Goal: Task Accomplishment & Management: Manage account settings

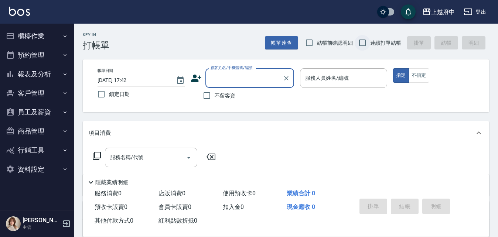
click at [364, 42] on input "連續打單結帳" at bounding box center [363, 43] width 16 height 16
checkbox input "true"
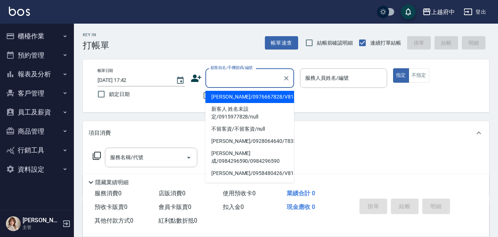
click at [222, 78] on input "顧客姓名/手機號碼/編號" at bounding box center [244, 78] width 71 height 13
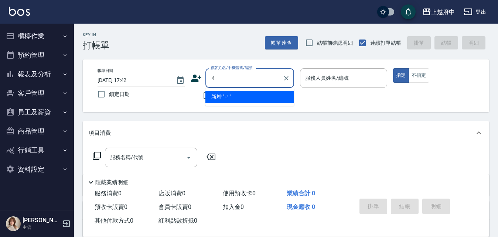
type input "ㄔ"
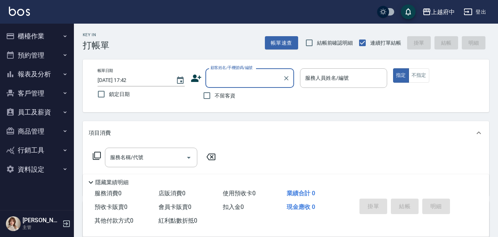
click at [233, 82] on input "顧客姓名/手機號碼/編號" at bounding box center [244, 78] width 71 height 13
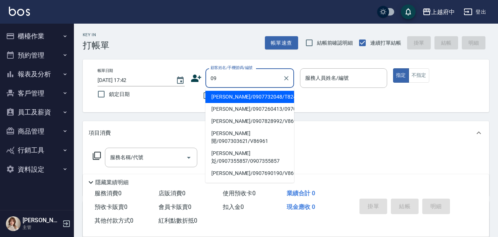
type input "0"
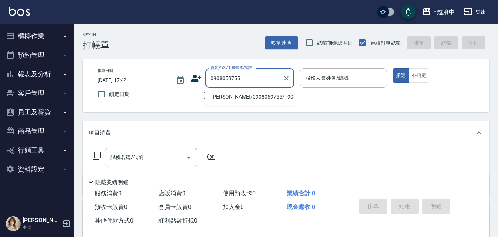
click at [224, 91] on li "[PERSON_NAME]/0908059755/T90731" at bounding box center [249, 97] width 89 height 12
type input "[PERSON_NAME]/0908059755/T90731"
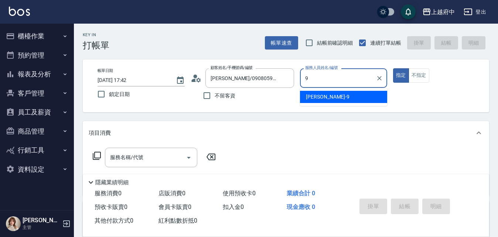
type input "[PERSON_NAME]-9"
type button "true"
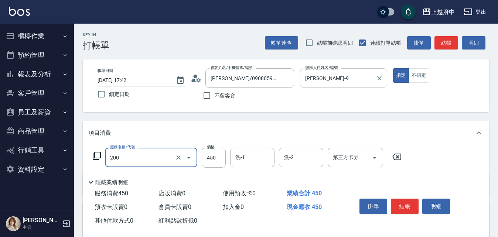
type input "有機洗髮(200)"
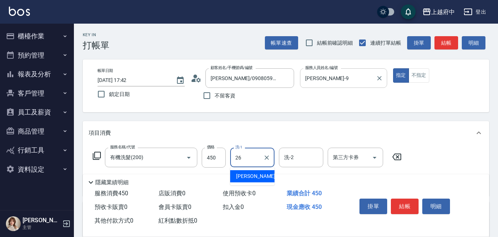
type input "[PERSON_NAME]-26"
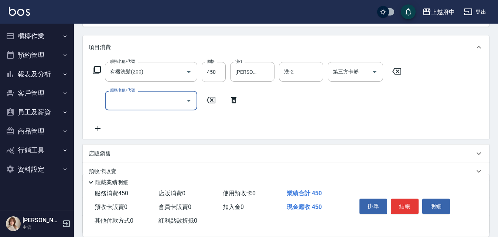
scroll to position [111, 0]
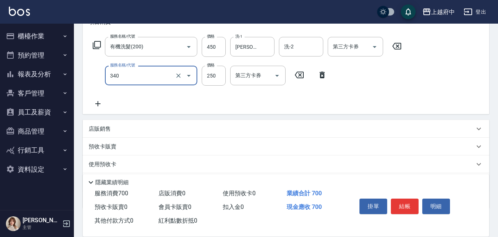
type input "剪髮(340)"
type input "180"
click at [334, 98] on div "服務名稱/代號 有機洗髮(200) 服務名稱/代號 價格 450 價格 洗-1 邱子芹-26 洗-1 洗-2 洗-2 第三方卡券 第三方卡券 服務名稱/代號 …" at bounding box center [247, 72] width 317 height 71
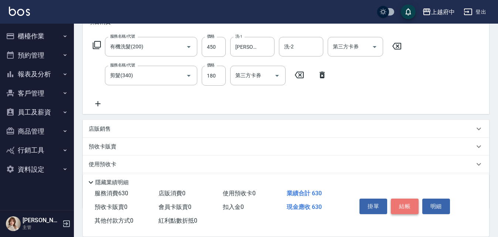
click at [404, 207] on button "結帳" at bounding box center [405, 207] width 28 height 16
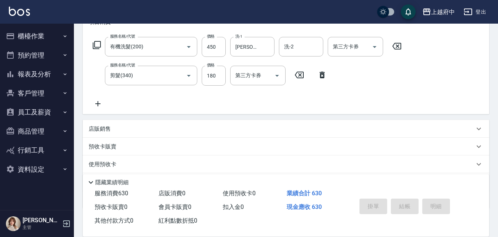
type input "2025/10/06 17:51"
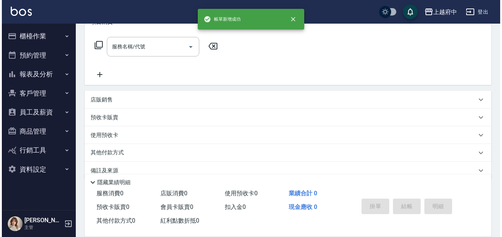
scroll to position [0, 0]
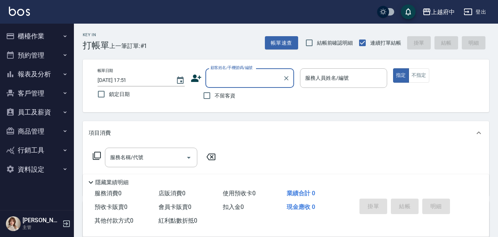
click at [196, 77] on icon at bounding box center [196, 78] width 11 height 11
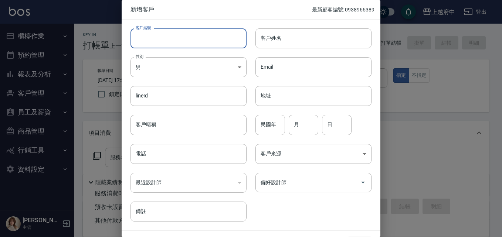
click at [159, 40] on input "客戶編號" at bounding box center [188, 38] width 116 height 20
type input "ㄒ"
type input "V86765"
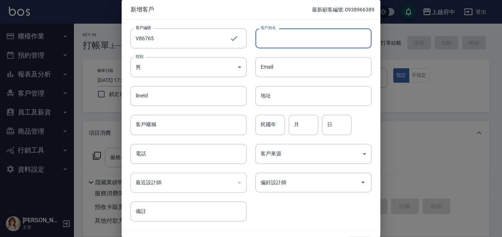
click at [324, 34] on input "客戶姓名" at bounding box center [313, 38] width 116 height 20
type input "J"
type input "蔡杰文"
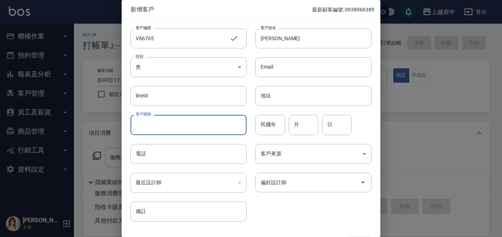
click at [163, 129] on input "客戶暱稱" at bounding box center [188, 125] width 116 height 20
type input "2027/10"
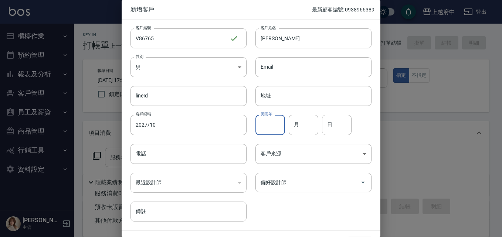
click at [270, 127] on input "民國年" at bounding box center [270, 125] width 30 height 20
type input "87"
type input "3"
type input "7"
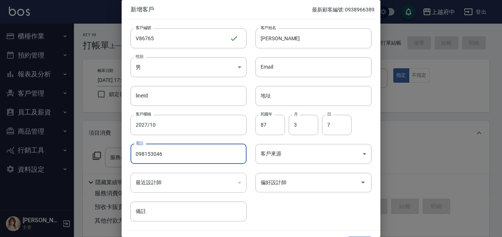
click at [155, 153] on input "098153046" at bounding box center [188, 154] width 116 height 20
type input "0981530046"
drag, startPoint x: 298, startPoint y: 200, endPoint x: 291, endPoint y: 206, distance: 8.9
click at [297, 200] on div "客戶編號 V86765 ​ 客戶編號 客戶姓名 蔡杰文 客戶姓名 性別 男 MALE 性別 Email Email lineId lineId 地址 地址 客…" at bounding box center [247, 121] width 250 height 202
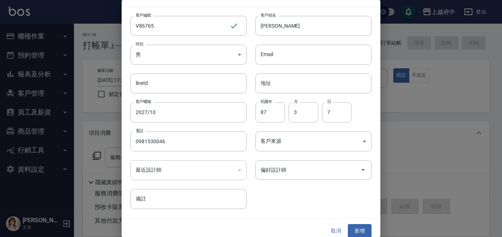
scroll to position [19, 0]
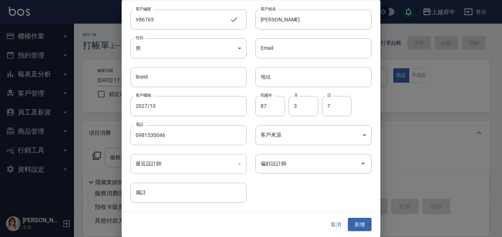
click at [360, 220] on button "新增" at bounding box center [360, 225] width 24 height 14
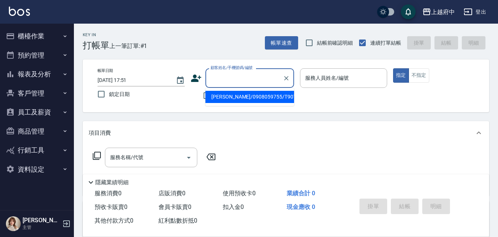
click at [238, 77] on input "顧客姓名/手機號碼/編號" at bounding box center [244, 78] width 71 height 13
click at [199, 78] on icon at bounding box center [196, 78] width 10 height 7
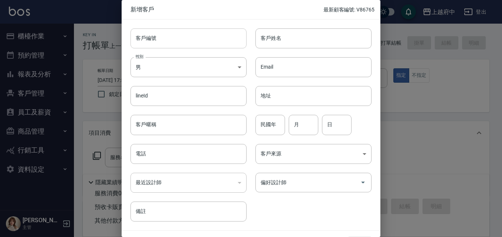
click at [172, 37] on input "客戶編號" at bounding box center [188, 38] width 116 height 20
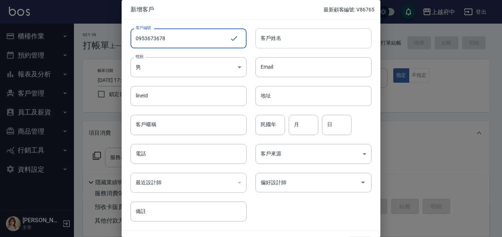
type input "0953673678"
click at [294, 37] on input "客戶姓名" at bounding box center [313, 38] width 116 height 20
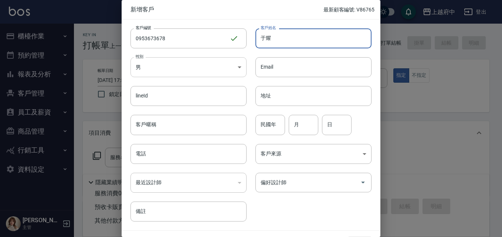
type input "于耀"
click at [199, 70] on body "上越府中 登出 櫃檯作業 打帳單 帳單列表 掛單列表 營業儀表板 現金收支登錄 材料自購登錄 每日結帳 排班表 現場電腦打卡 預約管理 預約管理 單日預約紀錄…" at bounding box center [251, 180] width 502 height 361
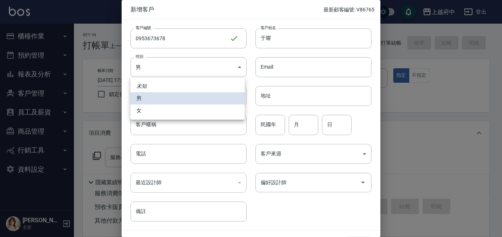
click at [146, 113] on li "女" at bounding box center [187, 111] width 114 height 12
type input "FEMALE"
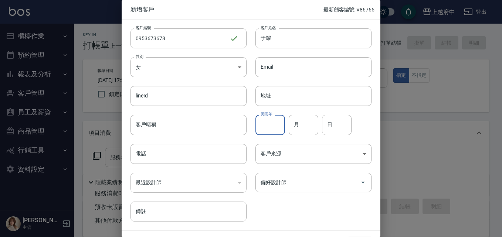
click at [274, 124] on input "民國年" at bounding box center [270, 125] width 30 height 20
type input "83"
type input "7"
type input "16"
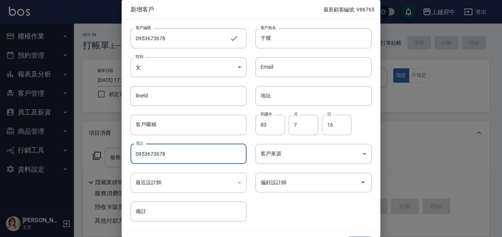
type input "0953673678"
click at [297, 207] on div "客戶編號 0953673678 ​ 客戶編號 客戶姓名 于耀 客戶姓名 性別 女 FEMALE 性別 Email Email lineId lineId 地址…" at bounding box center [247, 121] width 250 height 202
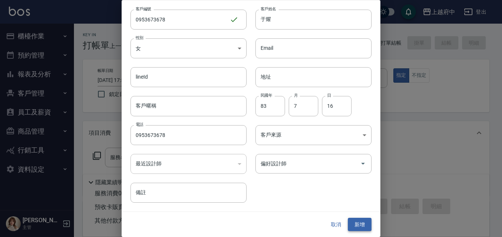
click at [362, 223] on button "新增" at bounding box center [360, 225] width 24 height 14
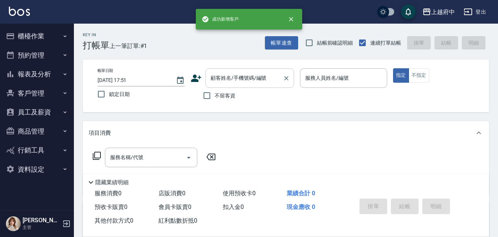
click at [235, 87] on div "顧客姓名/手機號碼/編號" at bounding box center [249, 78] width 89 height 20
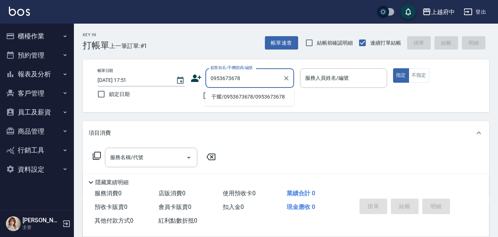
click at [239, 101] on li "于耀/0953673678/0953673678" at bounding box center [249, 97] width 89 height 12
type input "于耀/0953673678/0953673678"
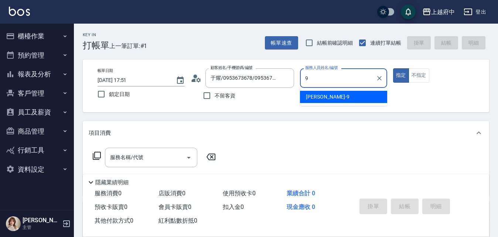
type input "David-9"
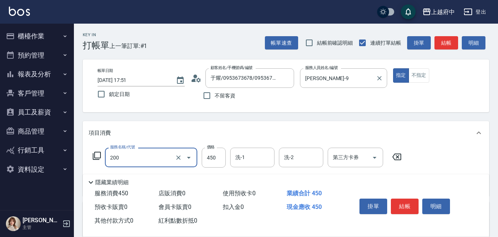
type input "有機洗髮(200)"
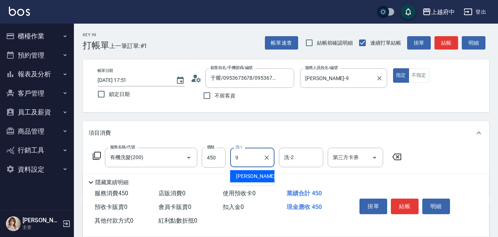
type input "David-9"
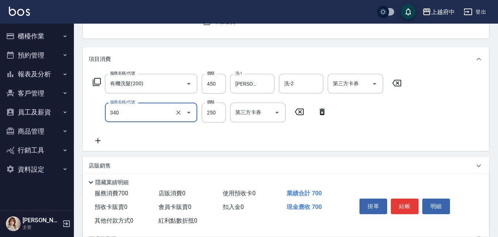
type input "剪髮(340)"
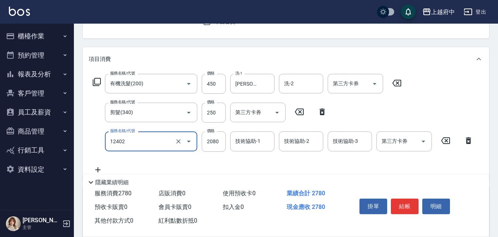
type input "染髮M(12402)"
click at [218, 139] on input "1800" at bounding box center [214, 141] width 24 height 20
type input "1925"
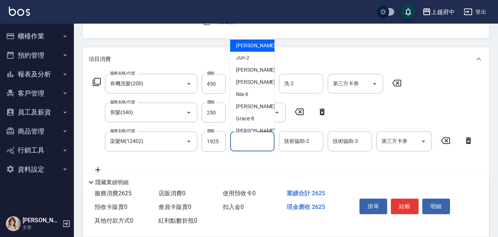
click at [247, 145] on input "技術協助-1" at bounding box center [252, 141] width 38 height 13
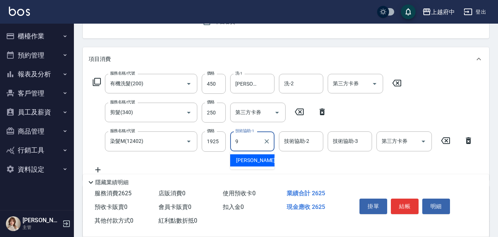
type input "David-9"
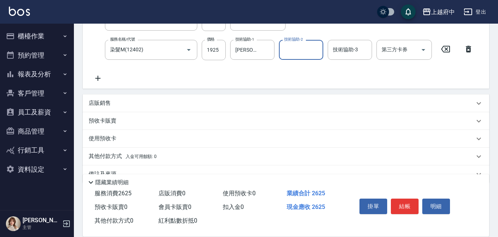
scroll to position [182, 0]
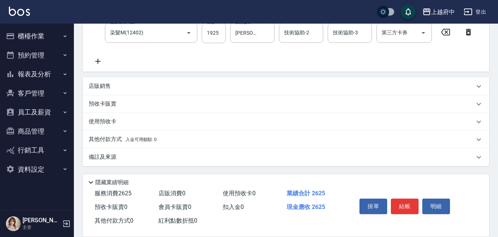
click at [107, 139] on p "其他付款方式 入金可用餘額: 0" at bounding box center [123, 140] width 68 height 8
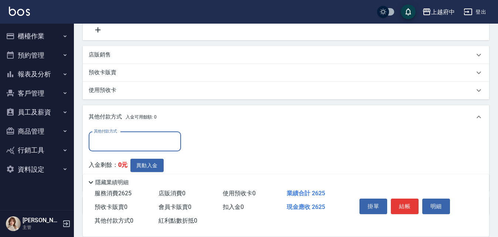
scroll to position [256, 0]
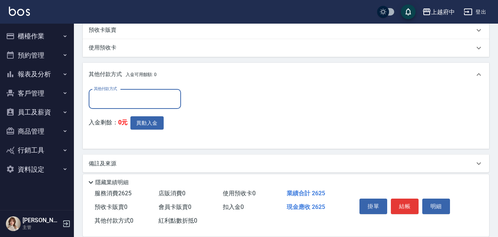
click at [134, 90] on div "其他付款方式" at bounding box center [135, 99] width 92 height 20
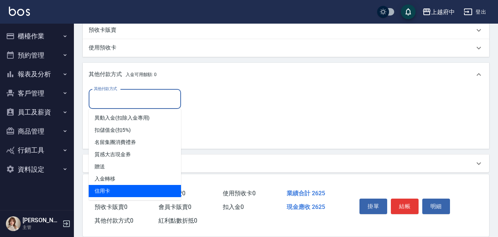
drag, startPoint x: 102, startPoint y: 191, endPoint x: 138, endPoint y: 157, distance: 49.1
click at [102, 190] on span "信用卡" at bounding box center [135, 191] width 92 height 12
type input "信用卡"
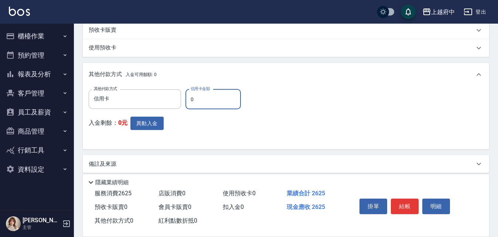
drag, startPoint x: 204, startPoint y: 100, endPoint x: 186, endPoint y: 99, distance: 17.4
click at [186, 99] on input "0" at bounding box center [212, 99] width 55 height 20
type input "2625"
click at [232, 140] on div "入金剩餘： 0元 異動入金" at bounding box center [167, 130] width 157 height 27
click at [232, 128] on div "入金剩餘： 0元 異動入金" at bounding box center [167, 130] width 157 height 27
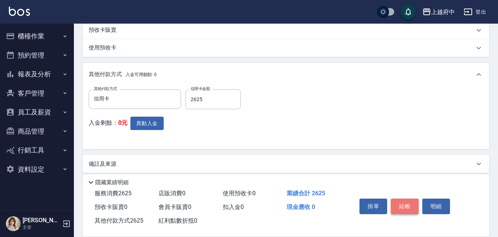
click at [403, 202] on button "結帳" at bounding box center [405, 207] width 28 height 16
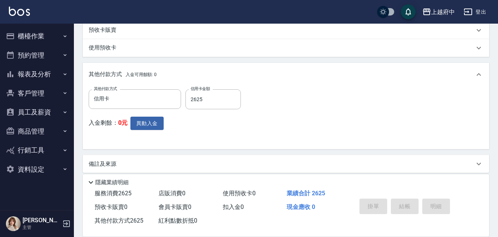
type input "2025/10/06 18:01"
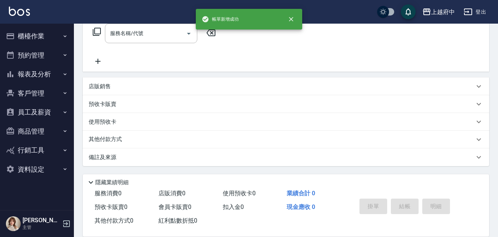
scroll to position [0, 0]
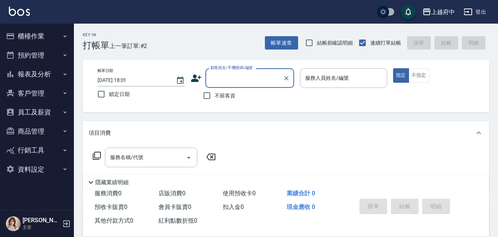
type input "ㄔ"
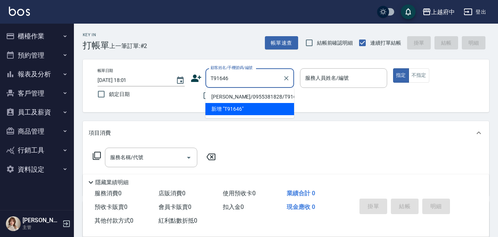
click at [239, 98] on li "李少勻/0955381828/T91646" at bounding box center [249, 97] width 89 height 12
type input "李少勻/0955381828/T91646"
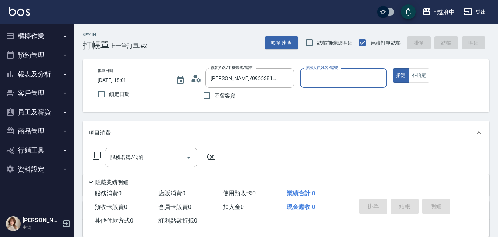
type input "1"
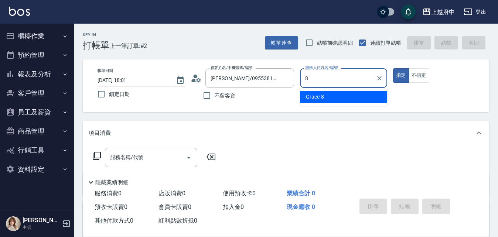
type input "Grace-8"
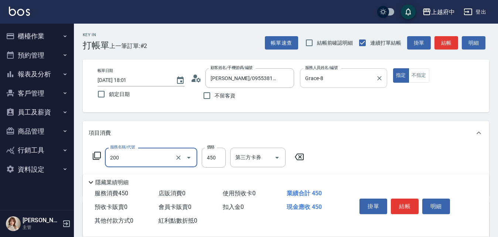
type input "有機洗髮(200)"
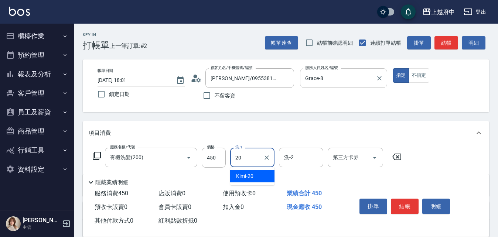
type input "Kimi-20"
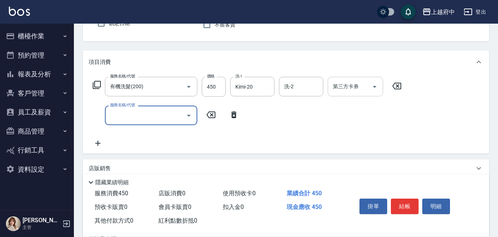
scroll to position [74, 0]
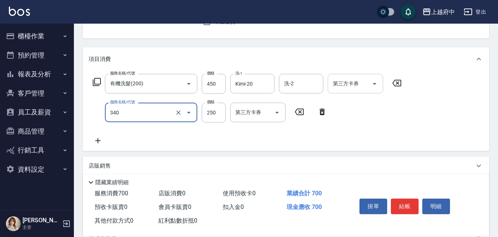
type input "剪髮(340)"
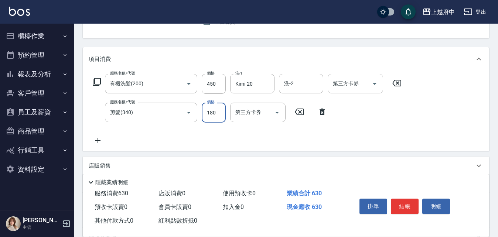
type input "180"
click at [350, 135] on div "服務名稱/代號 有機洗髮(200) 服務名稱/代號 價格 450 價格 洗-1 Kimi-20 洗-1 洗-2 洗-2 第三方卡券 第三方卡券 服務名稱/代號…" at bounding box center [247, 109] width 317 height 71
click at [406, 202] on button "結帳" at bounding box center [405, 207] width 28 height 16
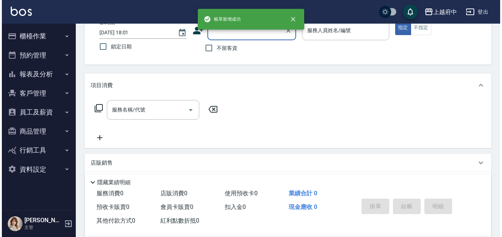
scroll to position [35, 0]
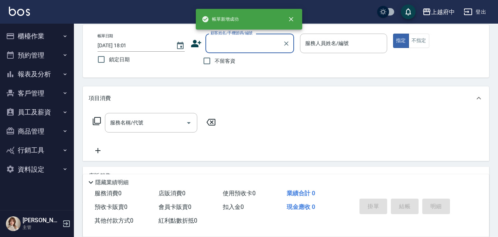
click at [199, 45] on icon at bounding box center [196, 43] width 11 height 11
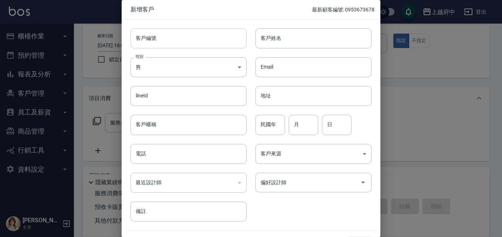
drag, startPoint x: 177, startPoint y: 38, endPoint x: 191, endPoint y: 37, distance: 13.8
click at [177, 38] on input "客戶編號" at bounding box center [188, 38] width 116 height 20
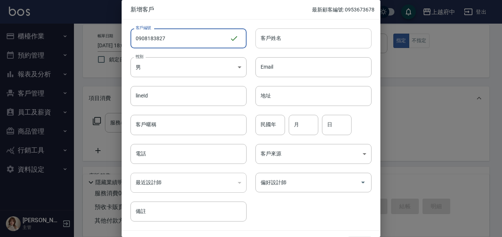
type input "0908183827"
click at [288, 43] on input "客戶姓名" at bounding box center [313, 38] width 116 height 20
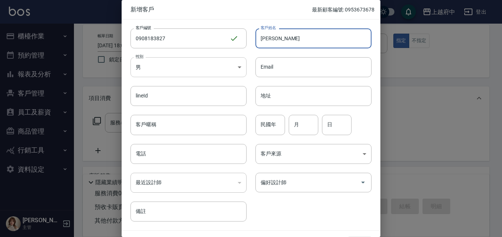
type input "[PERSON_NAME]"
click at [179, 67] on body "上越府中 登出 櫃檯作業 打帳單 帳單列表 掛單列表 營業儀表板 現金收支登錄 材料自購登錄 每日結帳 排班表 現場電腦打卡 預約管理 預約管理 單日預約紀錄…" at bounding box center [251, 145] width 502 height 361
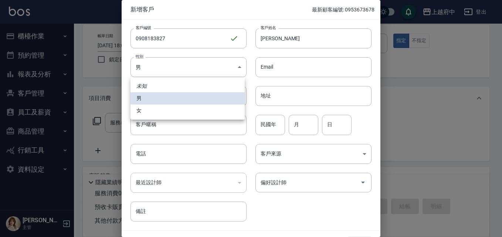
click at [142, 107] on li "女" at bounding box center [187, 111] width 114 height 12
type input "FEMALE"
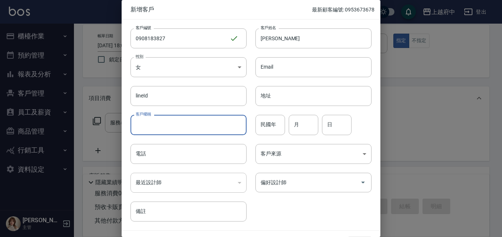
click at [155, 128] on input "客戶暱稱" at bounding box center [188, 125] width 116 height 20
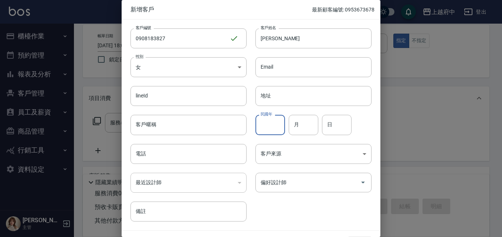
click at [275, 125] on input "民國年" at bounding box center [270, 125] width 30 height 20
type input "97"
type input "8"
type input "24"
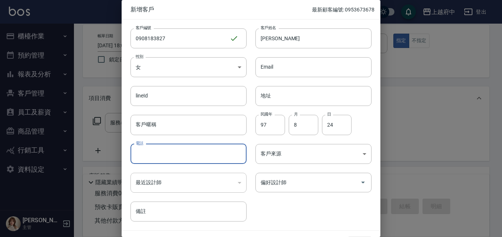
click at [198, 157] on input "電話" at bounding box center [188, 154] width 116 height 20
type input "0908183827"
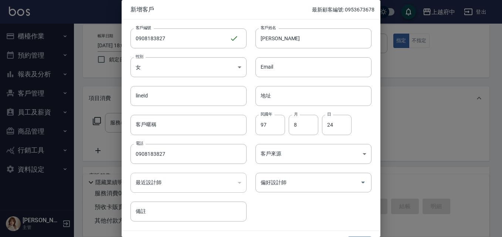
click at [340, 199] on div "客戶編號 0908183827 ​ 客戶編號 客戶姓名 許子晴 客戶姓名 性別 女 FEMALE 性別 Email Email lineId lineId 地…" at bounding box center [247, 121] width 250 height 202
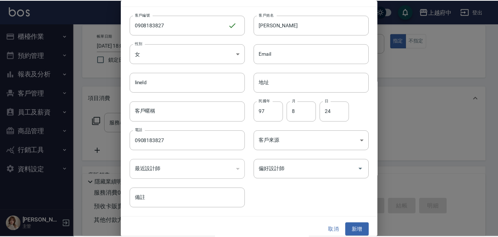
scroll to position [19, 0]
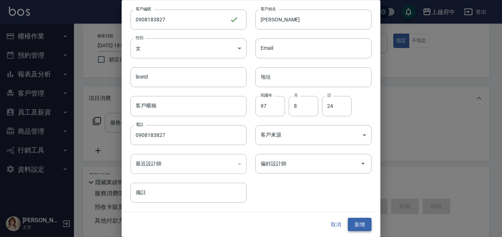
click at [356, 220] on button "新增" at bounding box center [360, 225] width 24 height 14
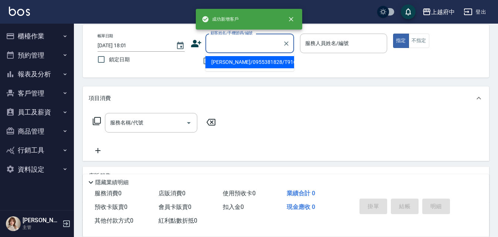
click at [227, 42] on input "顧客姓名/手機號碼/編號" at bounding box center [244, 43] width 71 height 13
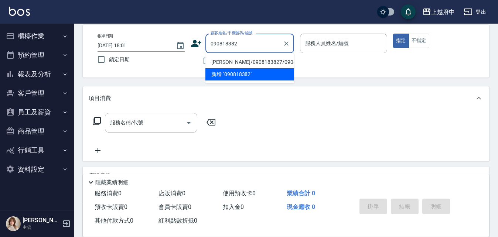
click at [232, 64] on li "許子晴/0908183827/0908183827" at bounding box center [249, 62] width 89 height 12
type input "許子晴/0908183827/0908183827"
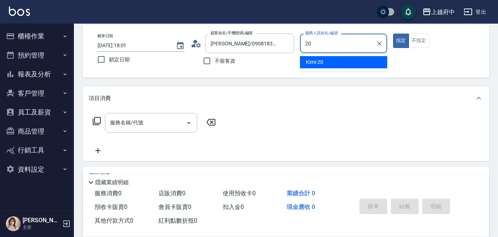
type input "Kimi-20"
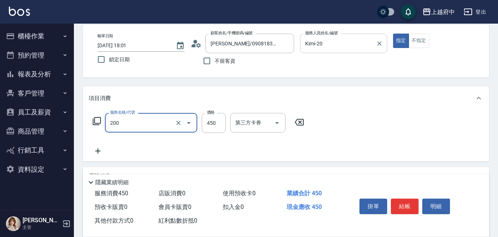
type input "有機洗髮(200)"
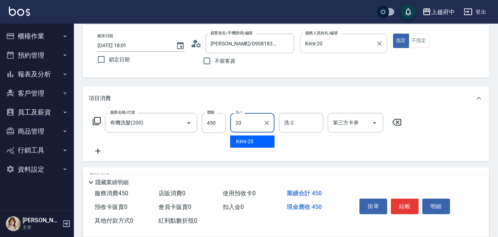
type input "Kimi-20"
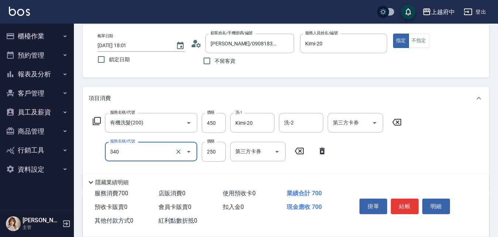
type input "剪髮(340)"
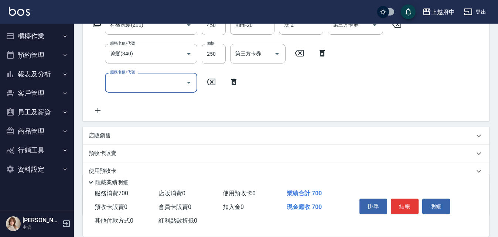
scroll to position [146, 0]
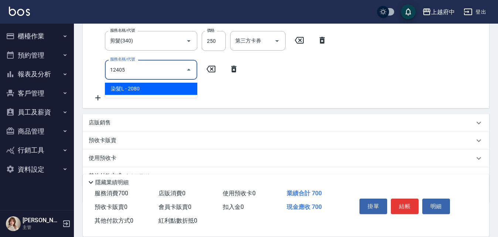
type input "染髮L(12405)"
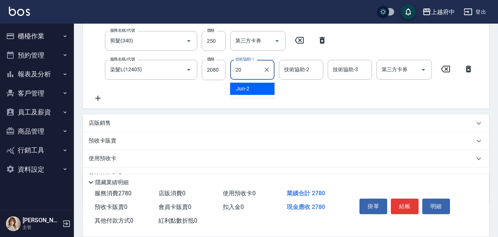
type input "Kimi-20"
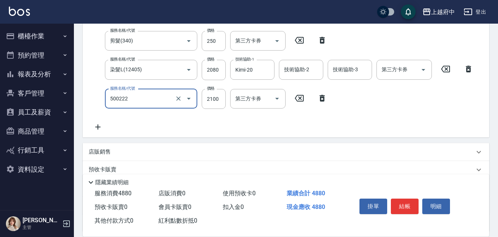
type input "漂髮 長(500222)"
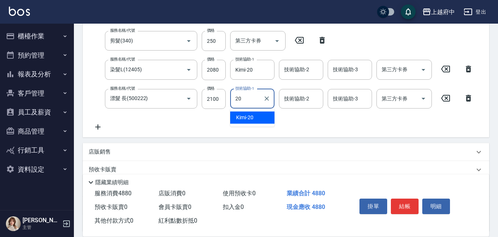
type input "Kimi-20"
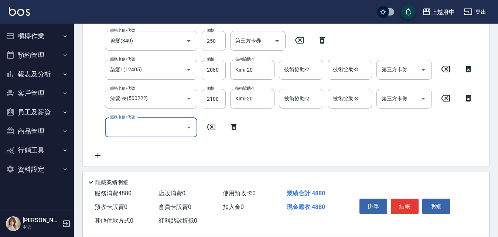
type input "1"
type input "區塊染髮(801)"
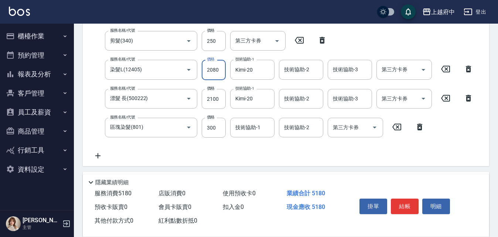
click at [218, 68] on input "2080" at bounding box center [214, 70] width 24 height 20
type input "900"
click at [209, 99] on input "2100" at bounding box center [214, 99] width 24 height 20
drag, startPoint x: 218, startPoint y: 130, endPoint x: 177, endPoint y: 123, distance: 41.5
click at [182, 127] on div "服務名稱/代號 區塊染髮(801) 服務名稱/代號 價格 9003 價格 技術協助-1 技術協助-1 技術協助-2 技術協助-2 第三方卡券 第三方卡券" at bounding box center [259, 128] width 340 height 20
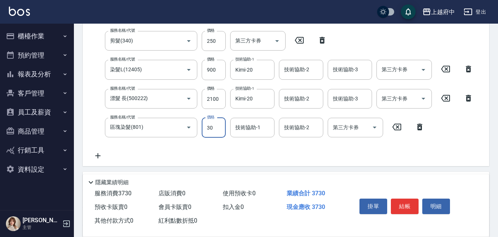
type input "300"
click at [217, 100] on input "2100" at bounding box center [214, 99] width 24 height 20
click at [214, 99] on input "9000" at bounding box center [214, 99] width 24 height 20
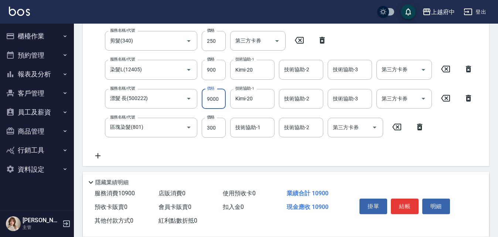
click at [214, 99] on input "9000" at bounding box center [214, 99] width 24 height 20
type input "900"
click at [247, 131] on input "技術協助-1" at bounding box center [252, 127] width 38 height 13
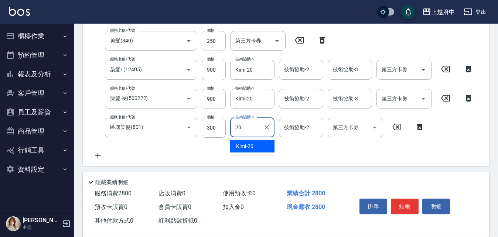
type input "Kimi-20"
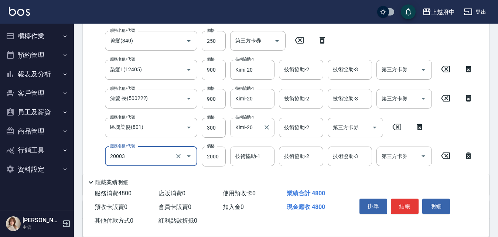
type input "M3D護髮(20003)"
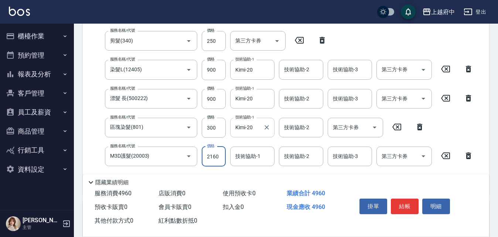
type input "2160"
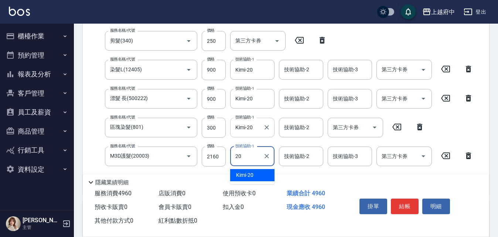
type input "Kimi-20"
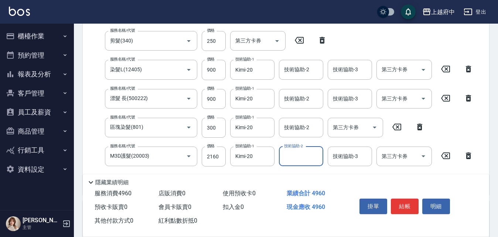
click at [352, 174] on div "隱藏業績明細" at bounding box center [286, 180] width 406 height 13
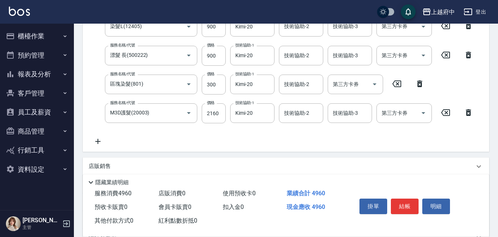
scroll to position [269, 0]
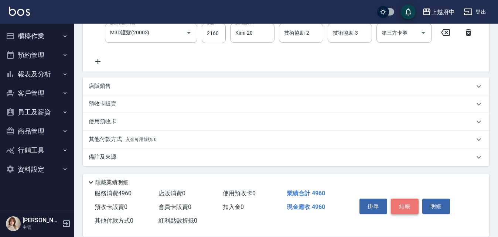
click at [403, 205] on button "結帳" at bounding box center [405, 207] width 28 height 16
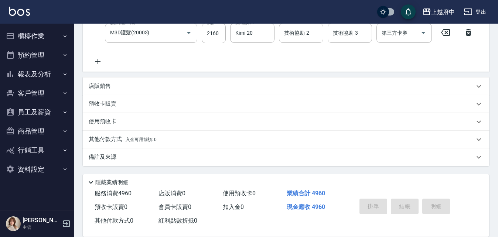
type input "2025/10/06 18:12"
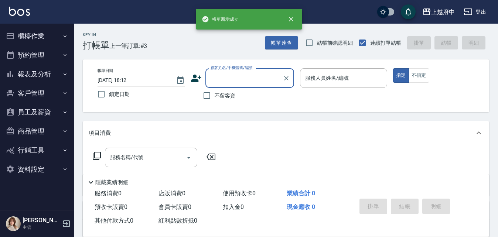
scroll to position [0, 0]
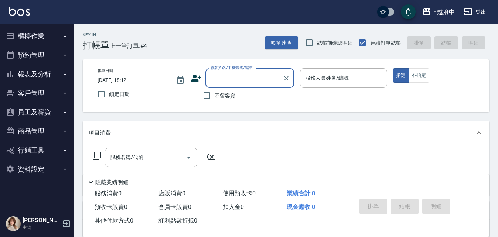
type input "ㄔ"
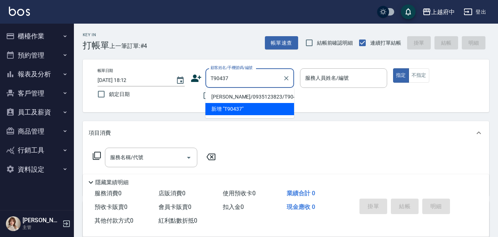
click at [236, 97] on li "呂學霖/0935123823/T90437" at bounding box center [249, 97] width 89 height 12
type input "呂學霖/0935123823/T90437"
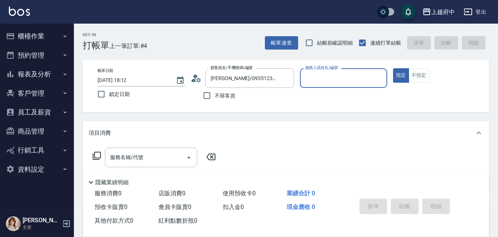
type input "Mona-11"
click at [393, 68] on button "指定" at bounding box center [401, 75] width 16 height 14
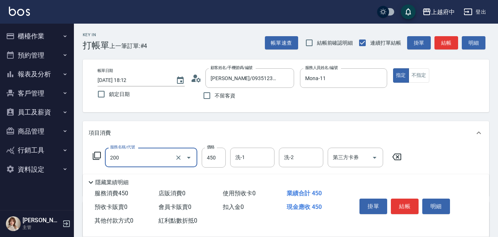
type input "有機洗髮(200)"
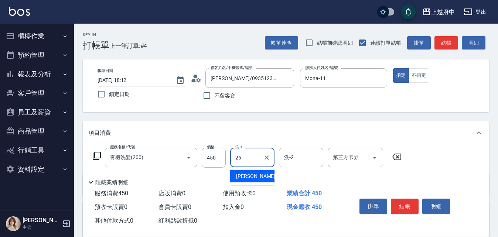
type input "邱子芹-26"
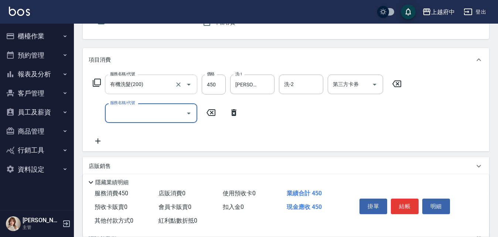
scroll to position [74, 0]
type input "剪髮(340)"
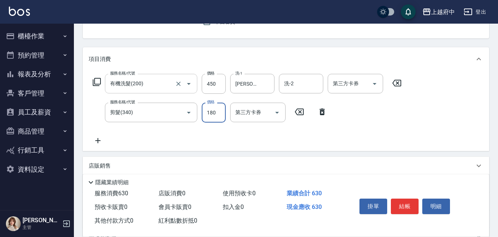
type input "180"
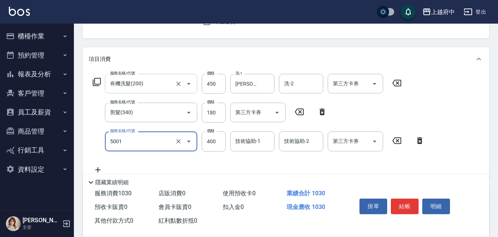
type input "側邊壓貼(5001)"
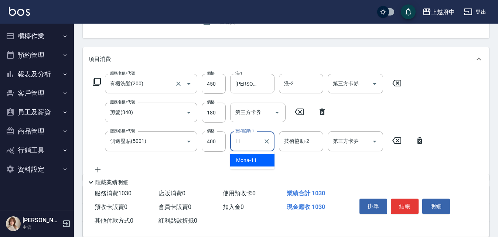
type input "Mona-11"
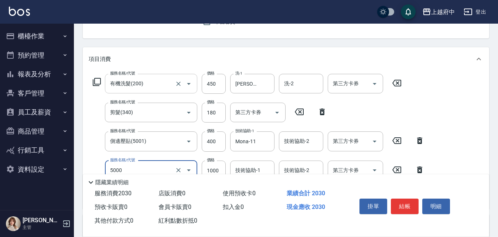
type input "毛流燙(5000)"
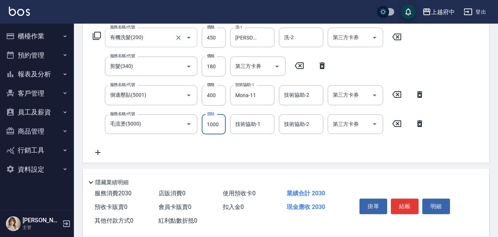
scroll to position [148, 0]
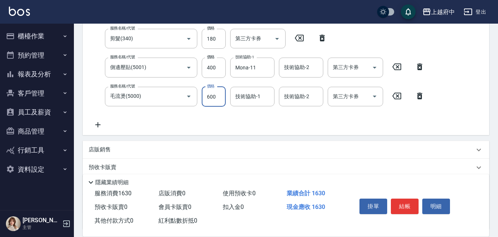
type input "600"
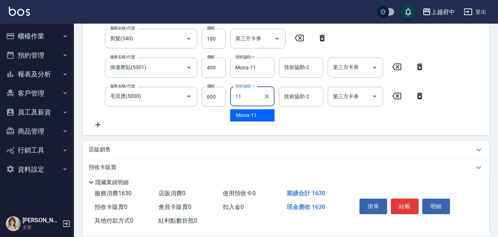
type input "Mona-11"
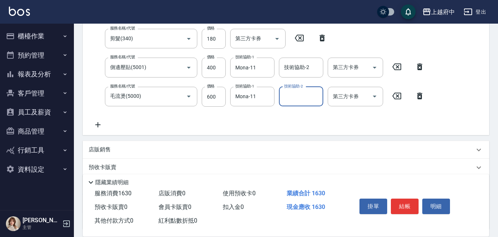
click at [295, 123] on div "服務名稱/代號 有機洗髮(200) 服務名稱/代號 價格 450 價格 洗-1 邱子芹-26 洗-1 洗-2 洗-2 第三方卡券 第三方卡券 服務名稱/代號 …" at bounding box center [259, 64] width 340 height 129
click at [408, 201] on button "結帳" at bounding box center [405, 207] width 28 height 16
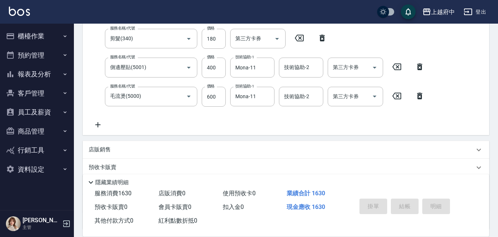
type input "2025/10/06 18:54"
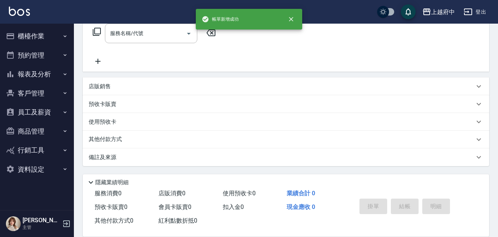
scroll to position [0, 0]
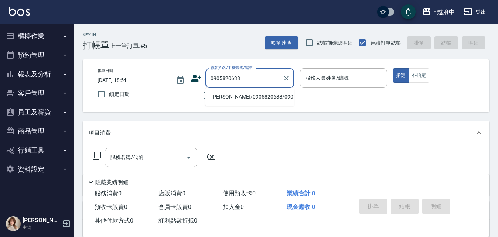
click at [235, 103] on li "王浩宇/0905820638/0905820638" at bounding box center [249, 97] width 89 height 12
type input "王浩宇/0905820638/0905820638"
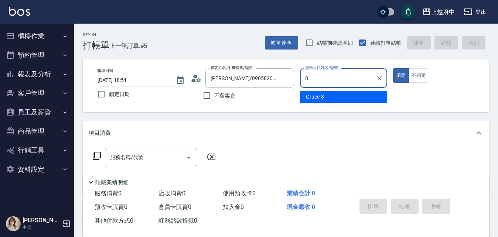
type input "Grace-8"
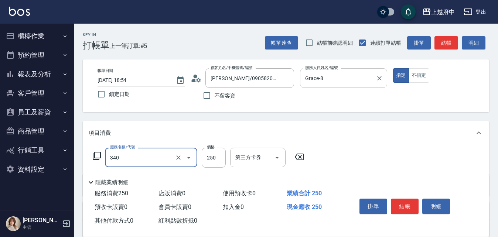
type input "剪髮(340)"
type input "500"
click at [380, 157] on div "服務名稱/代號 剪髮(340) 服務名稱/代號 價格 500 價格 第三方卡券 第三方卡券" at bounding box center [286, 170] width 406 height 51
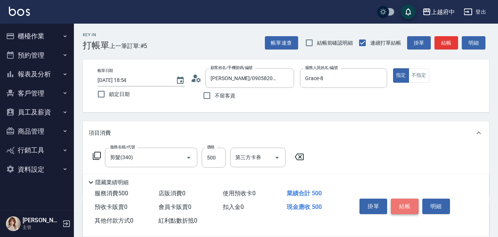
click at [397, 205] on button "結帳" at bounding box center [405, 207] width 28 height 16
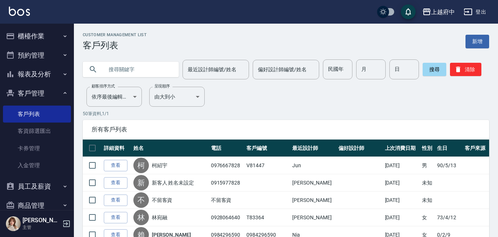
click at [138, 63] on input "text" at bounding box center [137, 69] width 69 height 20
type input "0905820638"
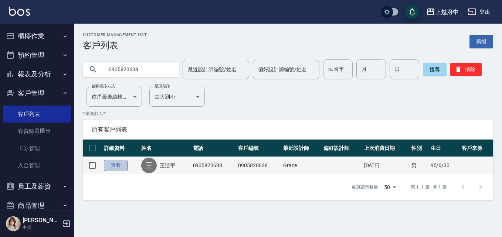
click at [115, 167] on link "查看" at bounding box center [116, 165] width 24 height 11
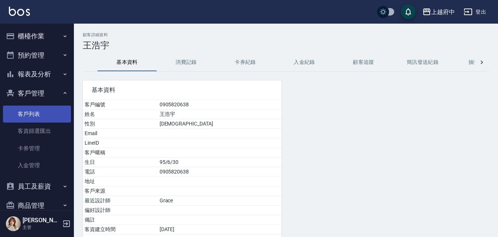
click at [25, 106] on link "客戶列表" at bounding box center [37, 114] width 68 height 17
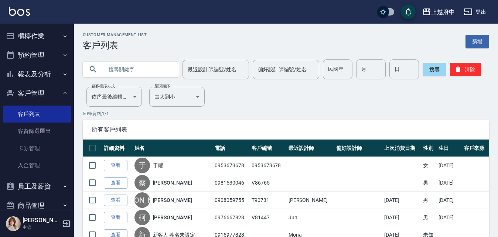
click at [134, 70] on input "text" at bounding box center [137, 69] width 69 height 20
type input "0939367980"
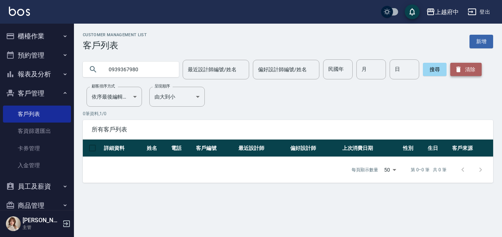
click at [465, 69] on button "清除" at bounding box center [465, 69] width 31 height 13
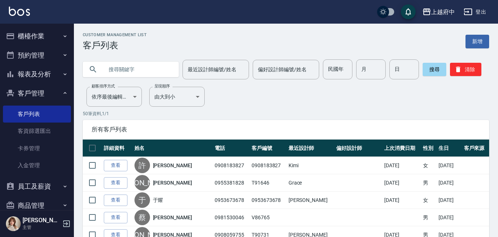
click at [139, 70] on input "text" at bounding box center [137, 69] width 69 height 20
type input "0981530046"
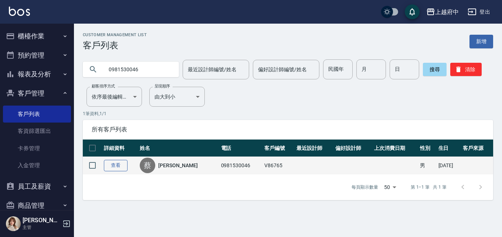
click at [112, 167] on link "查看" at bounding box center [116, 165] width 24 height 11
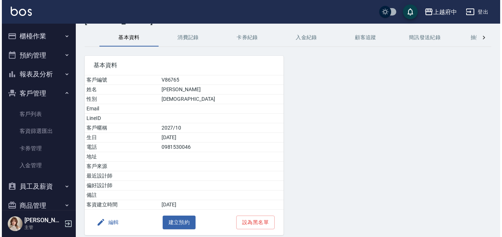
scroll to position [54, 0]
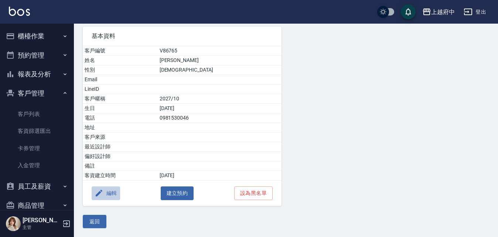
click at [110, 193] on button "編輯" at bounding box center [106, 194] width 28 height 14
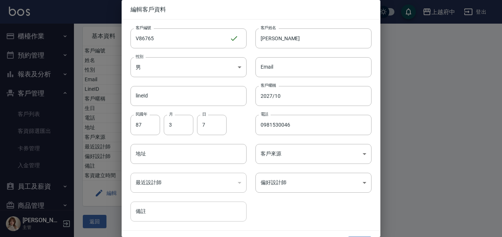
click at [153, 206] on input "備註" at bounding box center [188, 212] width 116 height 20
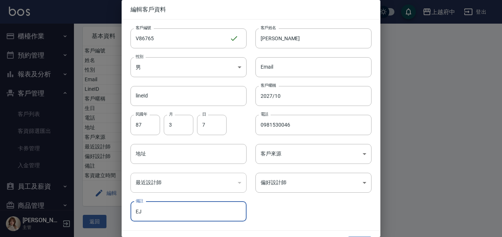
type input "E"
click at [182, 206] on input "歸還多收的250" at bounding box center [188, 212] width 116 height 20
type input "歸還多收的250在抽屜"
click at [269, 205] on div "客戶編號 V86765 ​ 客戶編號 客戶姓名 蔡杰文 客戶姓名 性別 男 MALE 性別 Email Email lineId lineId 客戶暱稱 20…" at bounding box center [247, 121] width 250 height 202
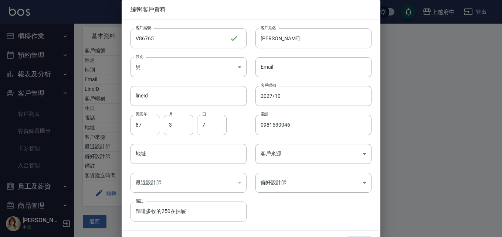
scroll to position [19, 0]
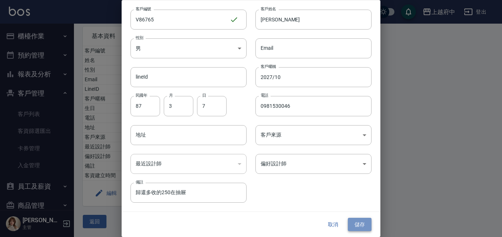
click at [356, 224] on button "儲存" at bounding box center [360, 225] width 24 height 14
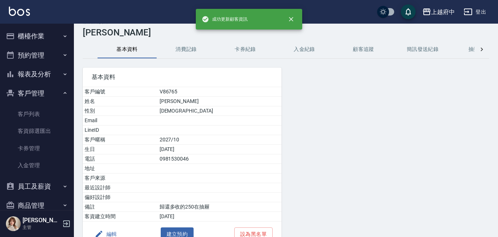
scroll to position [0, 0]
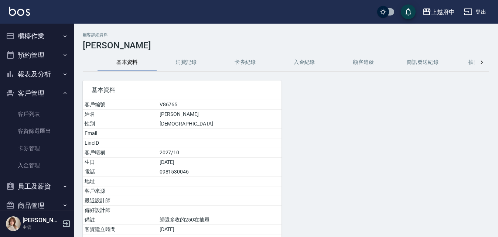
drag, startPoint x: 29, startPoint y: 115, endPoint x: 71, endPoint y: 76, distance: 56.7
click at [29, 115] on link "客戶列表" at bounding box center [37, 114] width 68 height 17
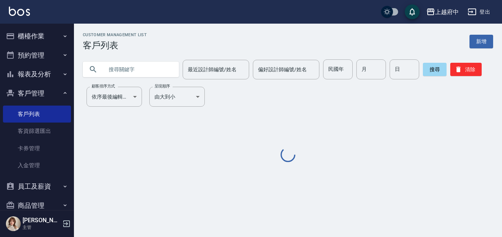
click at [107, 67] on input "text" at bounding box center [137, 69] width 69 height 20
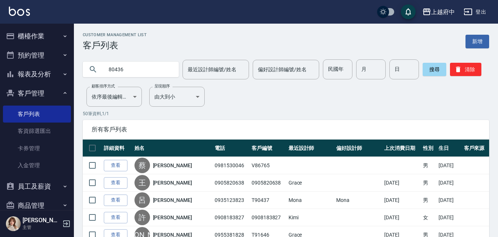
type input "80436"
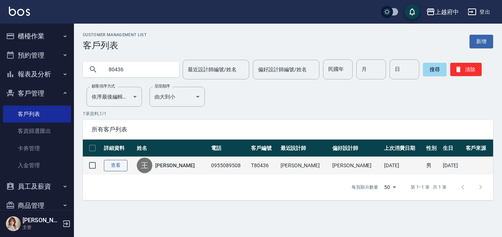
click at [115, 168] on link "查看" at bounding box center [116, 165] width 24 height 11
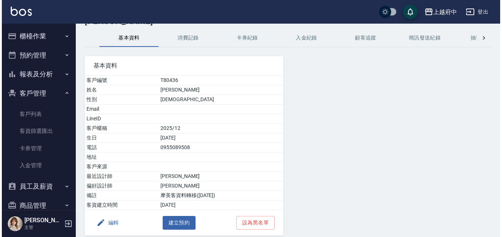
scroll to position [37, 0]
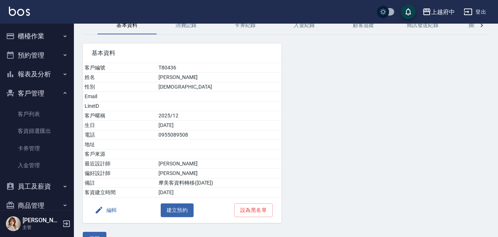
click at [95, 208] on icon "button" at bounding box center [99, 210] width 9 height 9
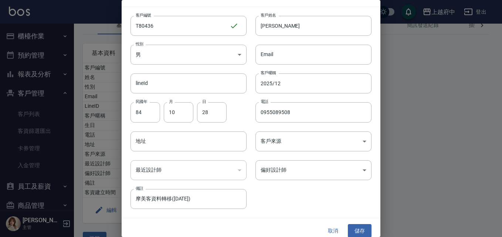
scroll to position [19, 0]
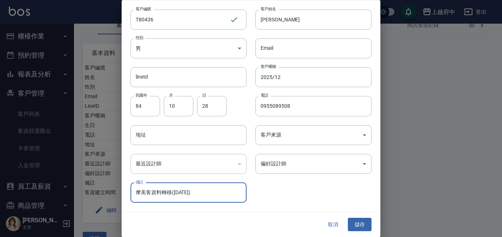
drag, startPoint x: 211, startPoint y: 192, endPoint x: 73, endPoint y: 192, distance: 138.1
click at [73, 192] on div "編輯客戶資料 客戶編號 T80436 ​ 客戶編號 客戶姓名 王奕力 客戶姓名 性別 男 MALE 性別 Email Email lineId lineId …" at bounding box center [251, 118] width 502 height 237
type input "歸還多收的250在抽屜"
click at [267, 206] on div "客戶編號 T80436 ​ 客戶編號 客戶姓名 王奕力 客戶姓名 性別 男 MALE 性別 Email Email lineId lineId 客戶暱稱 20…" at bounding box center [251, 106] width 259 height 211
click at [359, 225] on button "儲存" at bounding box center [360, 225] width 24 height 14
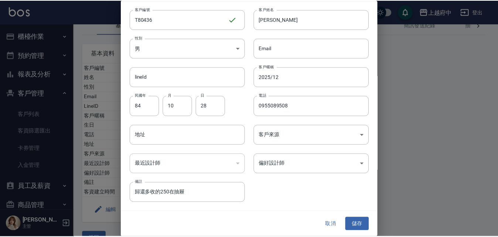
scroll to position [0, 0]
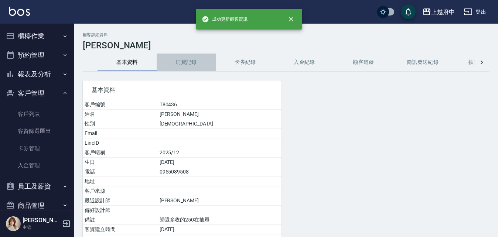
click at [190, 55] on button "消費記錄" at bounding box center [186, 63] width 59 height 18
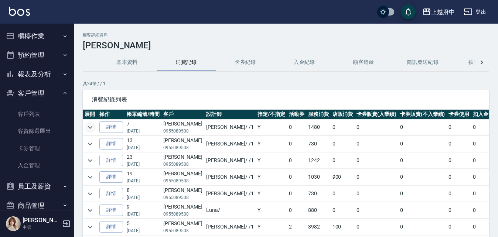
click at [90, 127] on icon "expand row" at bounding box center [90, 127] width 4 height 3
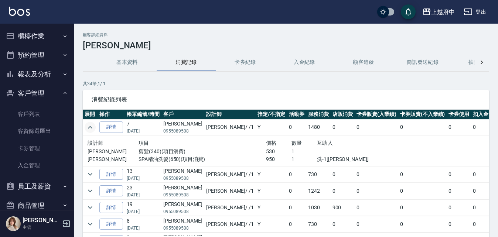
click at [90, 127] on icon "expand row" at bounding box center [90, 127] width 9 height 9
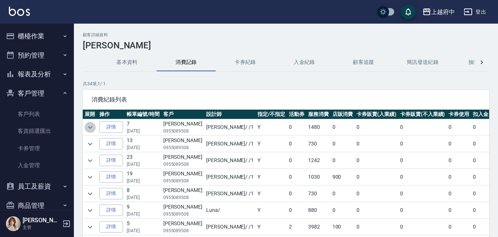
click at [94, 125] on icon "expand row" at bounding box center [90, 127] width 9 height 9
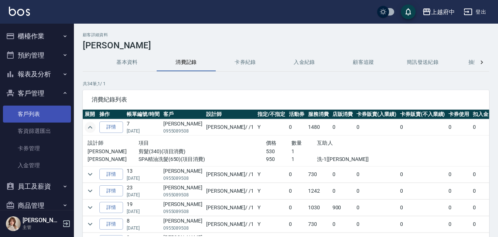
click at [24, 110] on link "客戶列表" at bounding box center [37, 114] width 68 height 17
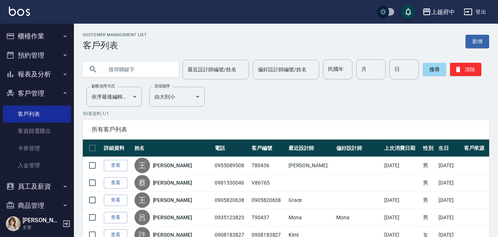
click at [136, 72] on input "text" at bounding box center [137, 69] width 69 height 20
type input "沈育如"
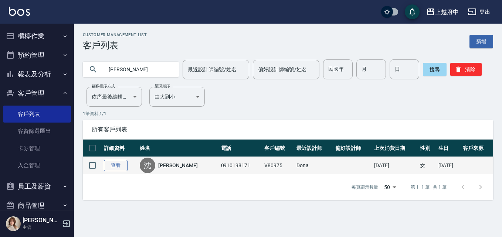
click at [121, 167] on link "查看" at bounding box center [116, 165] width 24 height 11
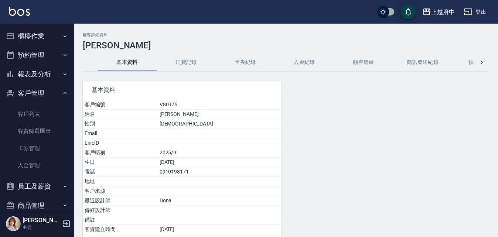
click at [194, 63] on button "消費記錄" at bounding box center [186, 63] width 59 height 18
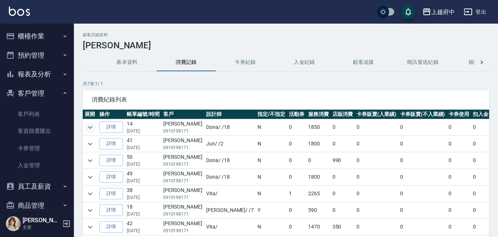
click at [92, 126] on icon "expand row" at bounding box center [90, 127] width 9 height 9
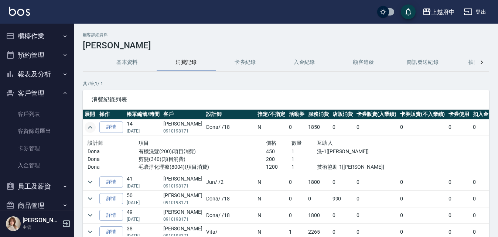
click at [89, 126] on icon "expand row" at bounding box center [90, 127] width 9 height 9
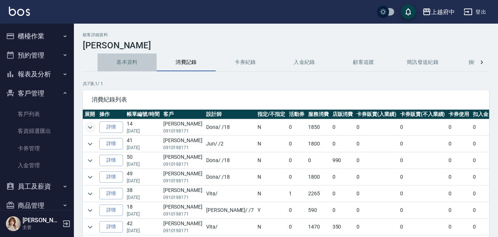
click at [127, 62] on button "基本資料" at bounding box center [127, 63] width 59 height 18
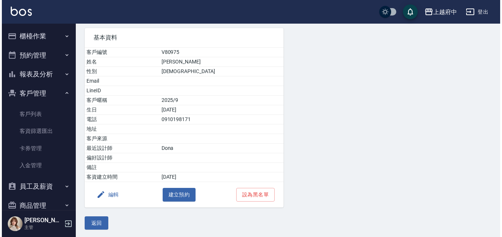
scroll to position [54, 0]
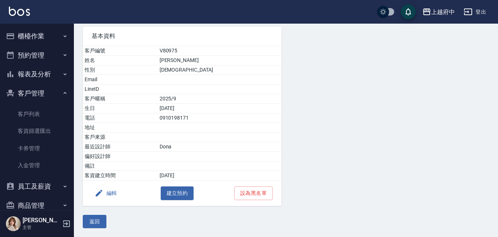
click at [112, 195] on button "編輯" at bounding box center [106, 194] width 28 height 14
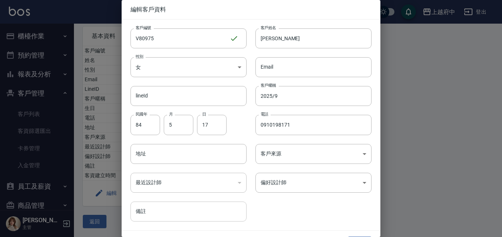
click at [147, 215] on input "備註" at bounding box center [188, 212] width 116 height 20
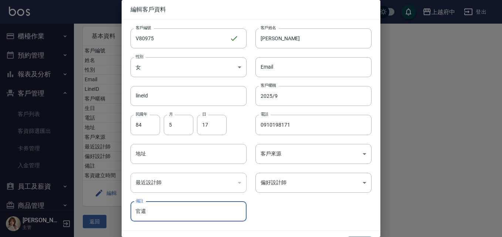
type input "關"
type input "歸還多收300在抽屜"
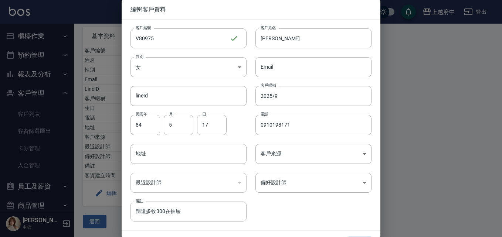
click at [276, 208] on div "客戶編號 V80975 ​ 客戶編號 客戶姓名 沈育如 客戶姓名 性別 女 FEMALE 性別 Email Email lineId lineId 客戶暱稱 …" at bounding box center [247, 121] width 250 height 202
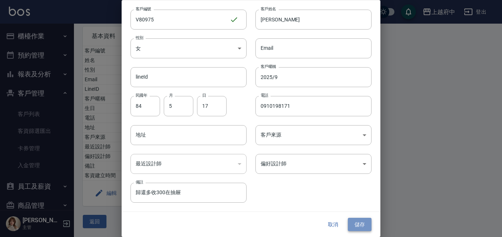
click at [360, 224] on button "儲存" at bounding box center [360, 225] width 24 height 14
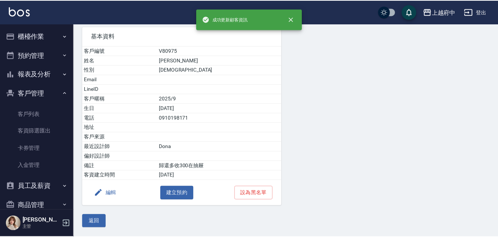
scroll to position [0, 0]
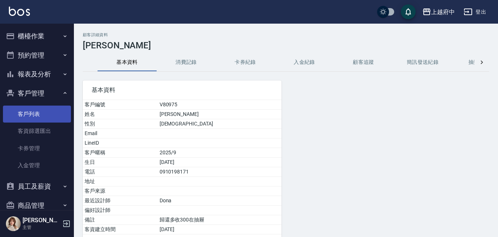
click at [31, 113] on link "客戶列表" at bounding box center [37, 114] width 68 height 17
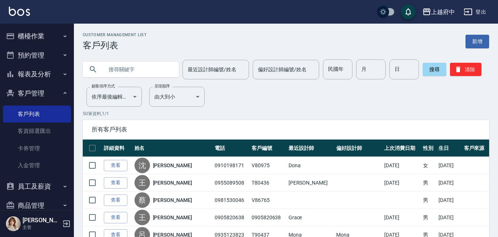
click at [121, 68] on input "text" at bounding box center [137, 69] width 69 height 20
type input "ㄒ"
type input "V81261"
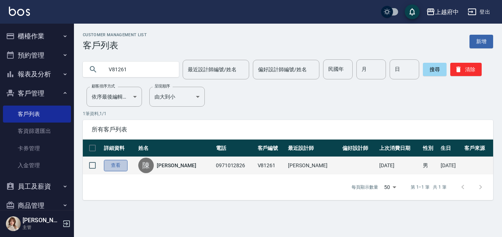
click at [120, 168] on link "查看" at bounding box center [116, 165] width 24 height 11
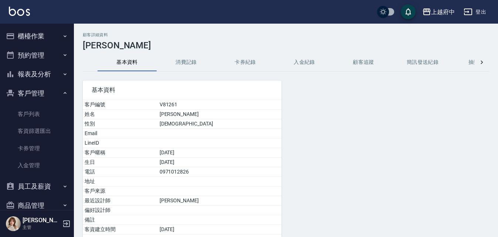
click at [188, 59] on button "消費記錄" at bounding box center [186, 63] width 59 height 18
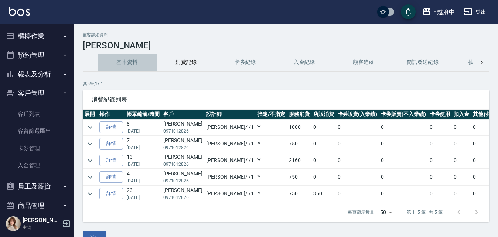
click at [135, 60] on button "基本資料" at bounding box center [127, 63] width 59 height 18
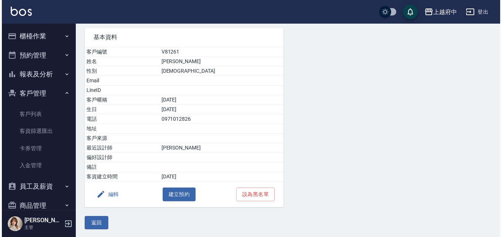
scroll to position [54, 0]
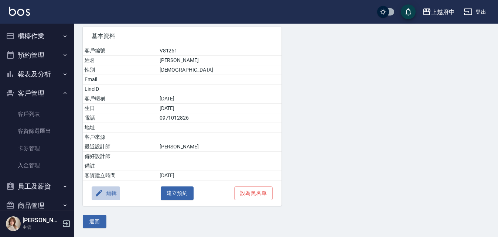
click at [111, 192] on button "編輯" at bounding box center [106, 194] width 28 height 14
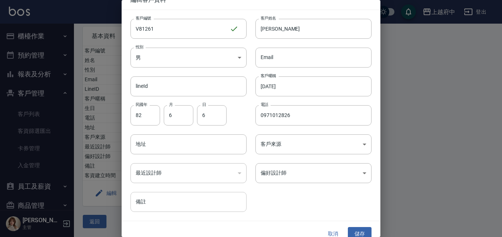
scroll to position [19, 0]
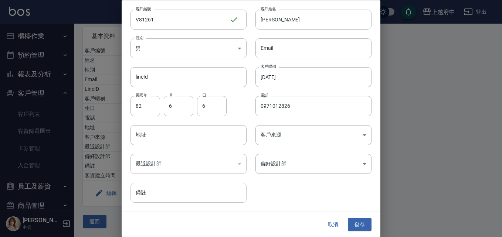
click at [155, 189] on input "備註" at bounding box center [188, 193] width 116 height 20
type input "E"
type input "歸還多收50在抽屜"
click at [306, 199] on div "客戶編號 V81261 ​ 客戶編號 客戶姓名 陳栓豊 客戶姓名 性別 男 MALE 性別 Email Email lineId lineId 客戶暱稱 20…" at bounding box center [247, 102] width 250 height 202
click at [353, 221] on button "儲存" at bounding box center [360, 225] width 24 height 14
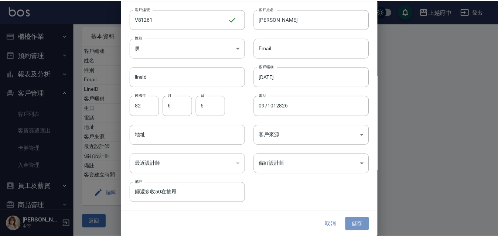
scroll to position [0, 0]
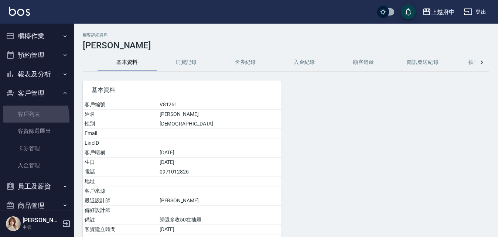
drag, startPoint x: 21, startPoint y: 119, endPoint x: 26, endPoint y: 92, distance: 27.2
click at [21, 119] on link "客戶列表" at bounding box center [37, 114] width 68 height 17
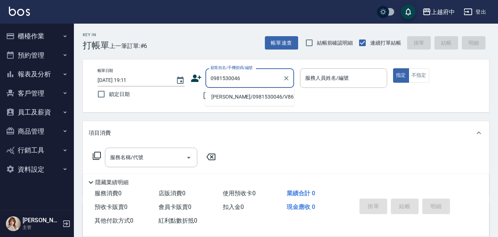
click at [249, 92] on li "[PERSON_NAME]/0981530046/V86765" at bounding box center [249, 97] width 89 height 12
type input "[PERSON_NAME]/0981530046/V86765"
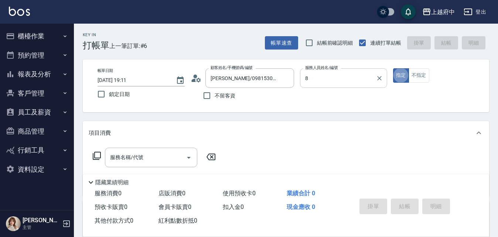
type input "Grace-8"
type button "true"
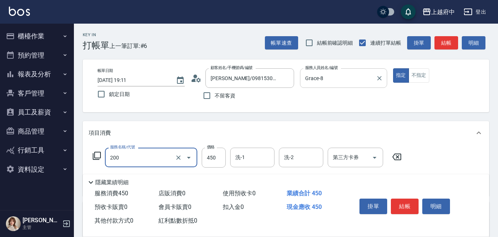
type input "有機洗髮(200)"
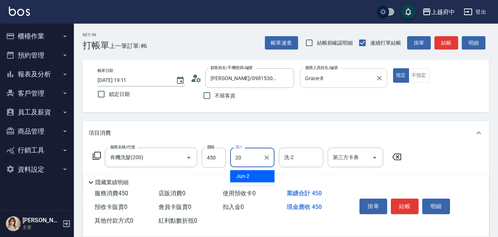
type input "Kimi-20"
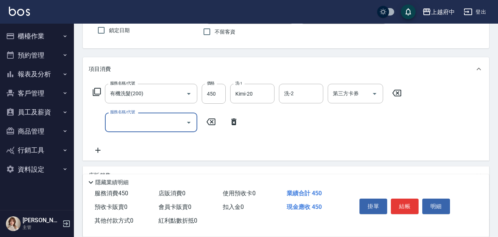
scroll to position [74, 0]
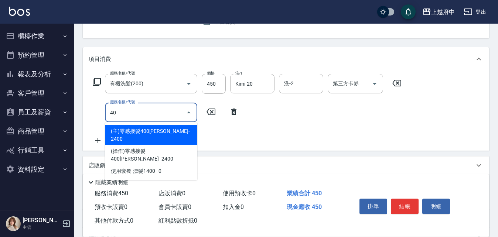
type input "4"
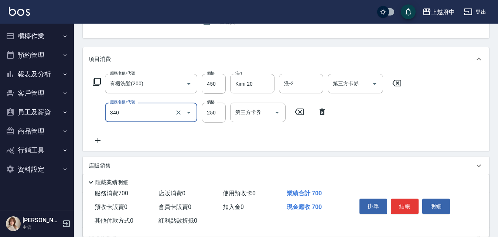
type input "剪髮(340)"
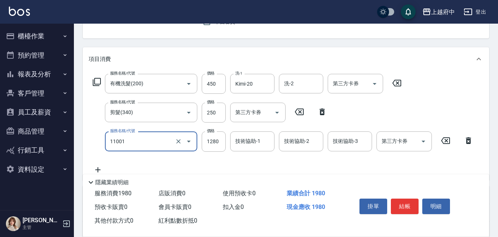
type input "燙髮S(11001)"
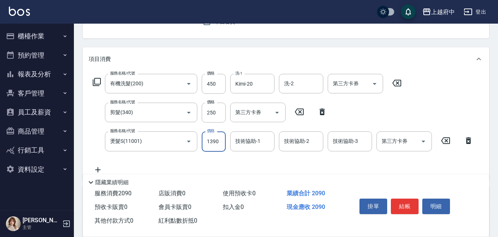
type input "1390"
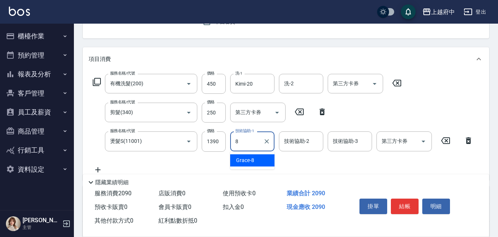
type input "Grace-8"
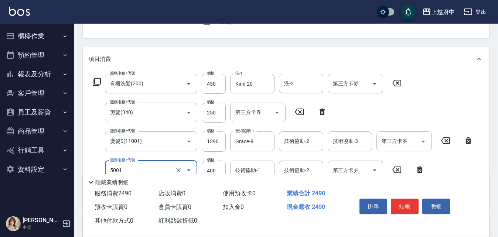
type input "側邊壓貼(5001)"
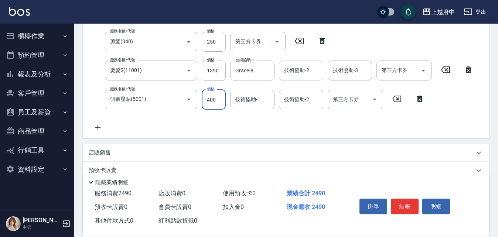
scroll to position [148, 0]
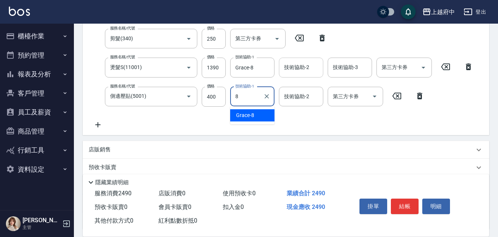
type input "Grace-8"
click at [99, 148] on p "店販銷售" at bounding box center [100, 150] width 22 height 8
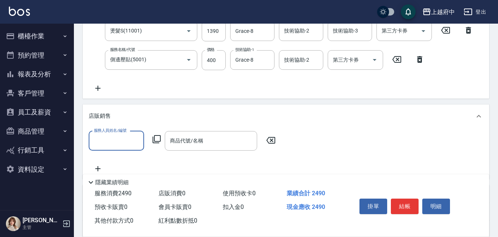
scroll to position [185, 0]
type input "Grace-8"
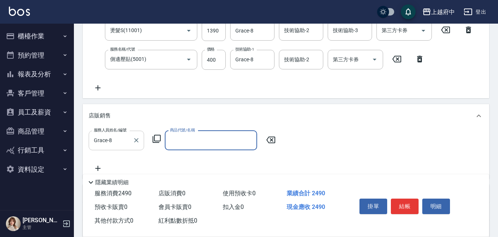
type input "ㄒ"
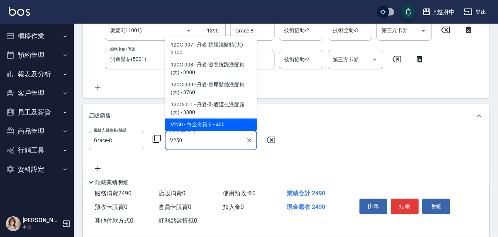
type input "白金會員卡"
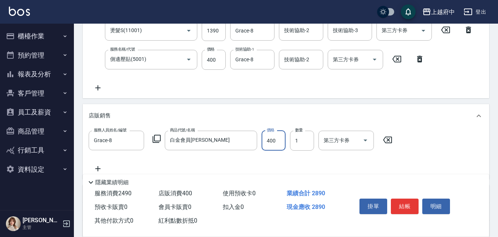
click at [328, 163] on div "服務人員姓名/編號 Grace-8 服務人員姓名/編號 商品代號/名稱 白金會員卡 商品代號/名稱 價格 400 價格 數量 1 數量 第三方卡券 第三方卡券" at bounding box center [286, 152] width 394 height 42
click at [406, 204] on button "結帳" at bounding box center [405, 207] width 28 height 16
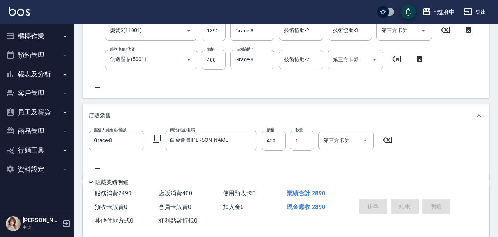
type input "2025/10/06 19:12"
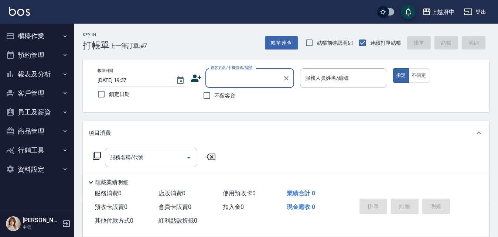
click at [278, 139] on div "項目消費" at bounding box center [286, 133] width 406 height 24
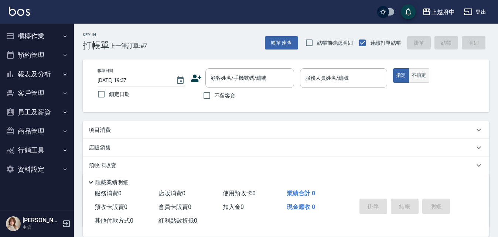
click at [421, 75] on button "不指定" at bounding box center [419, 75] width 21 height 14
click at [205, 97] on input "不留客資" at bounding box center [207, 96] width 16 height 16
checkbox input "true"
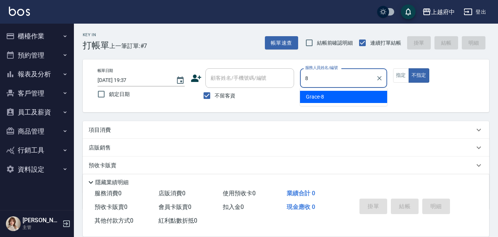
type input "Grace-8"
type button "false"
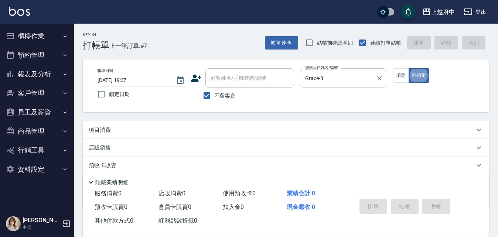
click at [409, 68] on button "不指定" at bounding box center [419, 75] width 21 height 14
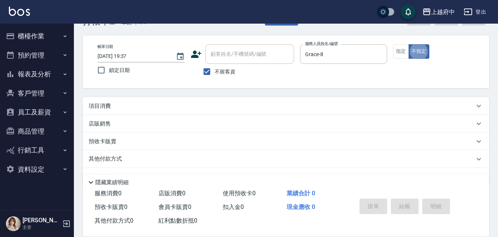
scroll to position [37, 0]
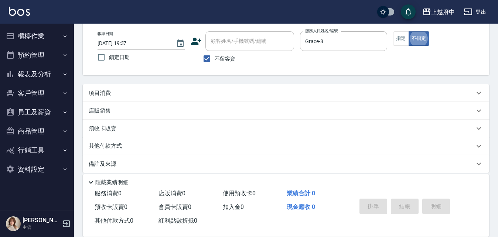
click at [97, 94] on p "項目消費" at bounding box center [100, 93] width 22 height 8
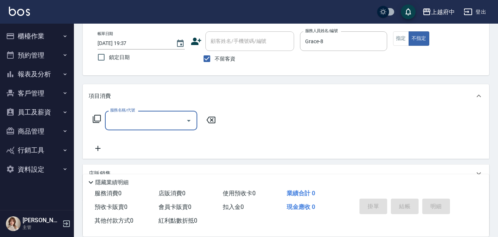
scroll to position [0, 0]
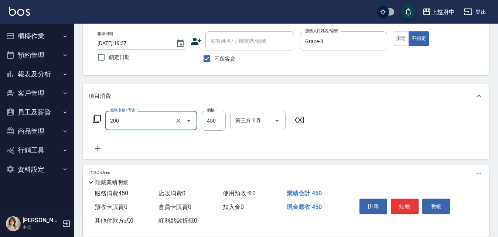
type input "有機洗髮(200)"
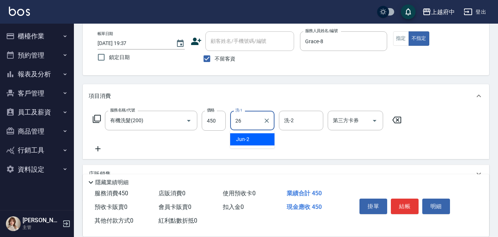
type input "[PERSON_NAME]-26"
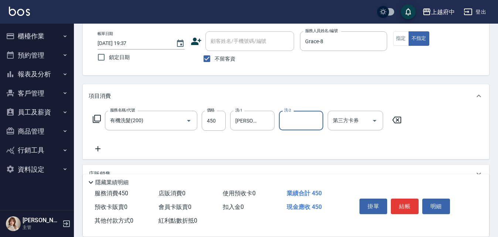
click at [215, 154] on div "服務名稱/代號 有機洗髮(200) 服務名稱/代號 價格 450 價格 洗-1 [PERSON_NAME]-26 洗-1 洗-2 洗-2 第三方卡券 第三方卡券" at bounding box center [286, 133] width 406 height 51
click at [401, 200] on button "結帳" at bounding box center [405, 207] width 28 height 16
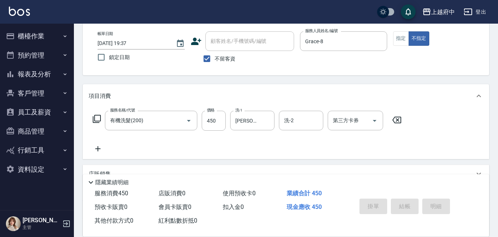
type input "[DATE] 19:38"
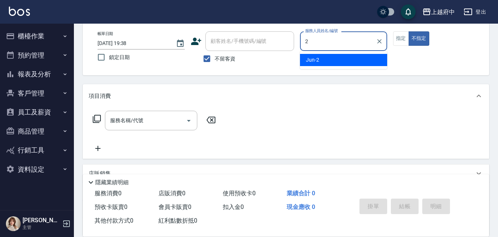
type input "Jun-2"
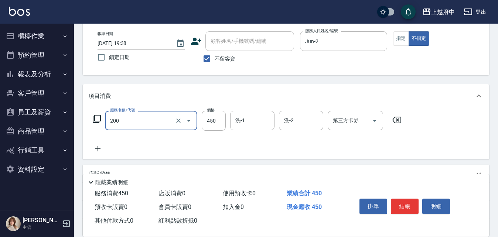
type input "有機洗髮(200)"
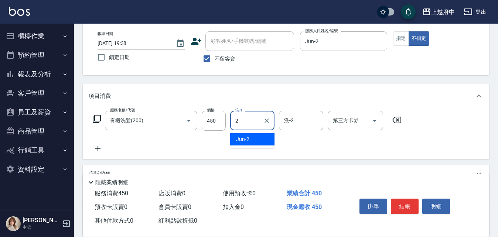
type input "Jun-2"
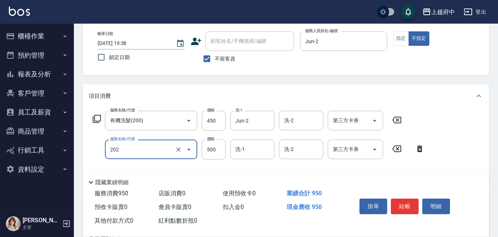
type input "升級保水面膜(202)"
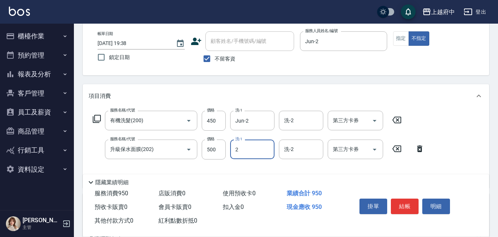
type input "Jun-2"
click at [282, 167] on div "服務名稱/代號 有機洗髮(200) 服務名稱/代號 價格 450 價格 洗-1 Jun-2 洗-1 洗-2 洗-2 第三方卡券 第三方卡券 服務名稱/代號 升…" at bounding box center [259, 146] width 340 height 71
click at [403, 202] on button "結帳" at bounding box center [405, 207] width 28 height 16
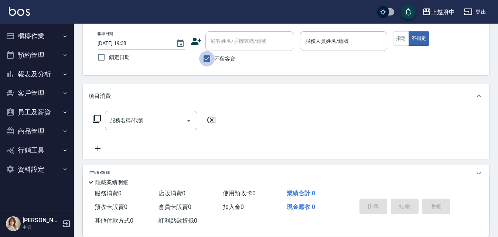
drag, startPoint x: 209, startPoint y: 58, endPoint x: 218, endPoint y: 48, distance: 13.9
click at [209, 58] on input "不留客資" at bounding box center [207, 59] width 16 height 16
checkbox input "false"
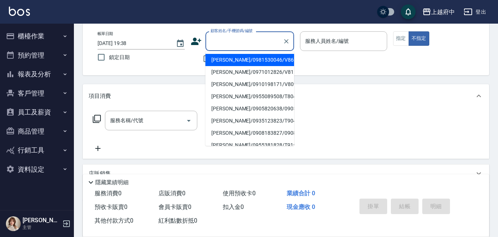
click at [223, 35] on div "顧客姓名/手機號碼/編號 顧客姓名/手機號碼/編號" at bounding box center [249, 41] width 89 height 20
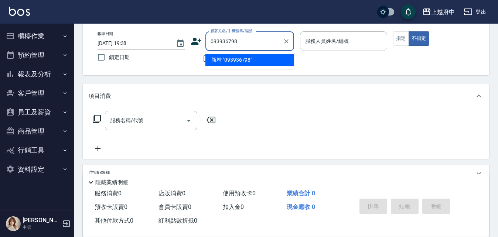
type input "0939367980"
click at [285, 38] on icon "Clear" at bounding box center [286, 41] width 7 height 7
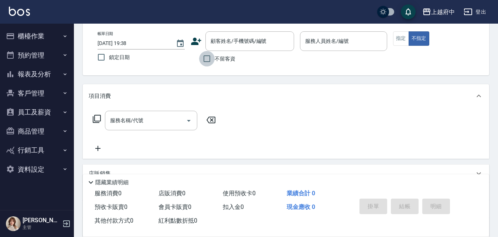
click at [207, 56] on input "不留客資" at bounding box center [207, 59] width 16 height 16
checkbox input "true"
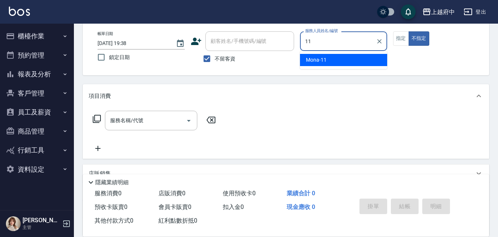
type input "Mona-11"
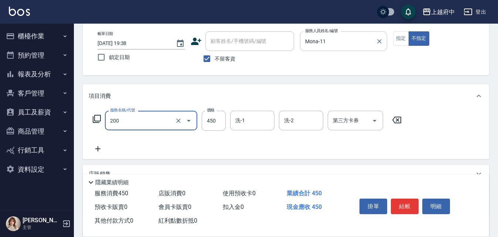
type input "有機洗髮(200)"
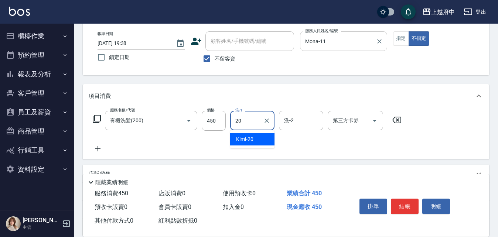
type input "Kimi-20"
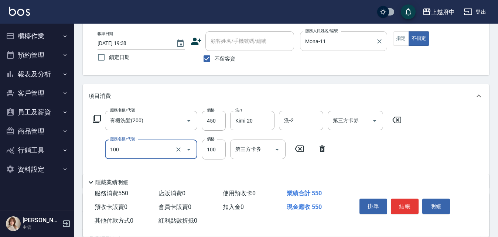
type input "造型/修[PERSON_NAME](100)"
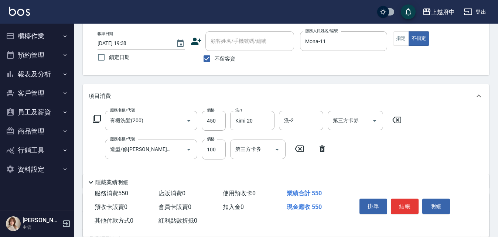
click at [368, 146] on div "服務名稱/代號 有機洗髮(200) 服務名稱/代號 價格 450 價格 洗-1 Kimi-20 洗-1 洗-2 洗-2 第三方卡券 第三方卡券 服務名稱/代號…" at bounding box center [247, 146] width 317 height 71
click at [409, 205] on button "結帳" at bounding box center [405, 207] width 28 height 16
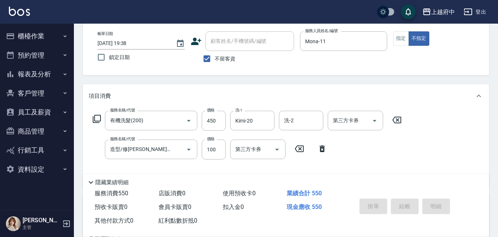
type input "[DATE] 19:39"
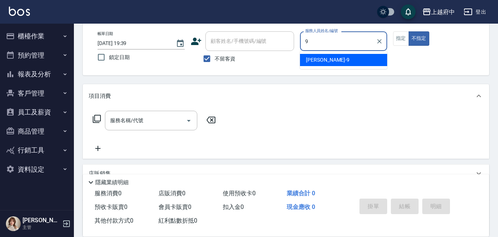
type input "[PERSON_NAME]-9"
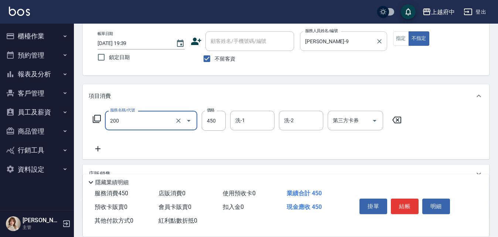
type input "有機洗髮(200)"
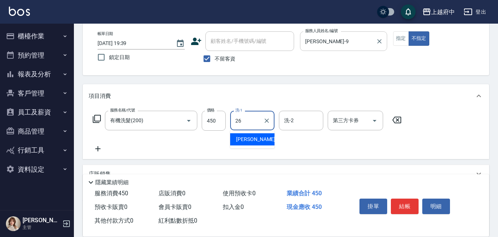
type input "[PERSON_NAME]-26"
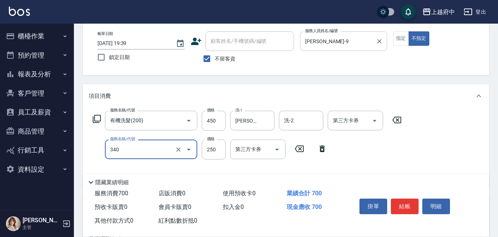
type input "剪髮(340)"
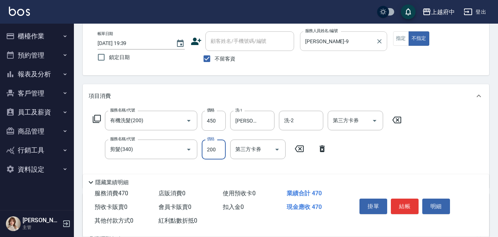
type input "200"
drag, startPoint x: 356, startPoint y: 157, endPoint x: 362, endPoint y: 153, distance: 7.3
click at [356, 155] on div "服務名稱/代號 有機洗髮(200) 服務名稱/代號 價格 450 價格 洗-1 [PERSON_NAME]-26 洗-1 洗-2 洗-2 第三方卡券 第三方卡…" at bounding box center [247, 146] width 317 height 71
click at [371, 148] on div "服務名稱/代號 有機洗髮(200) 服務名稱/代號 價格 450 價格 洗-1 [PERSON_NAME]-26 洗-1 洗-2 洗-2 第三方卡券 第三方卡…" at bounding box center [247, 146] width 317 height 71
click at [403, 204] on button "結帳" at bounding box center [405, 207] width 28 height 16
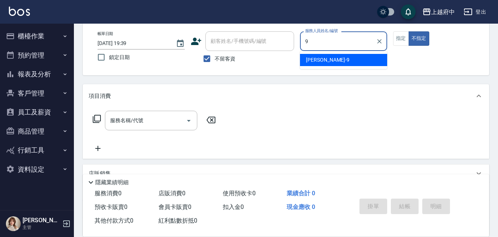
type input "[PERSON_NAME]-9"
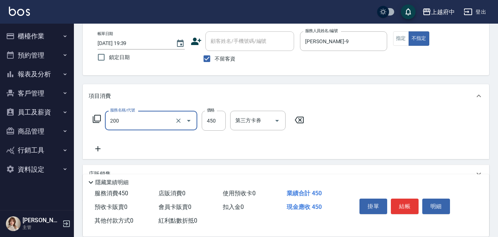
type input "有機洗髮(200)"
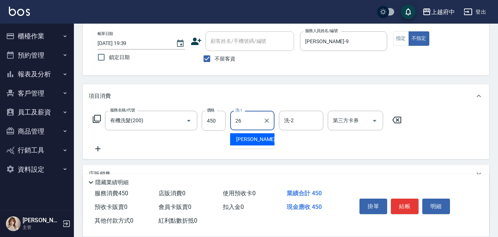
type input "[PERSON_NAME]-26"
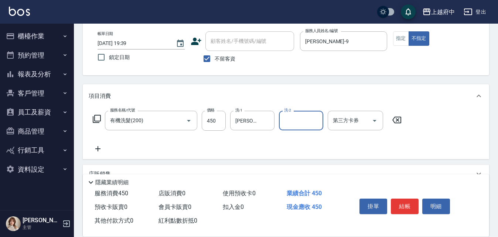
click at [264, 145] on div "服務名稱/代號 有機洗髮(200) 服務名稱/代號 價格 450 價格 洗-1 [PERSON_NAME]-26 洗-1 洗-2 洗-2 第三方卡券 第三方卡券" at bounding box center [247, 132] width 317 height 42
click at [406, 200] on button "結帳" at bounding box center [405, 207] width 28 height 16
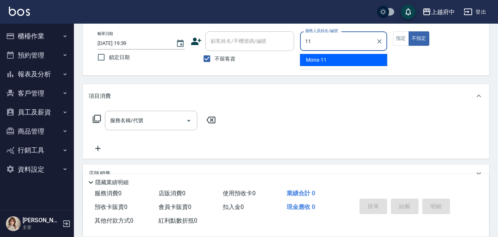
type input "Mona-11"
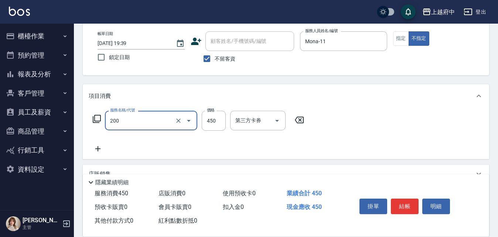
type input "有機洗髮(200)"
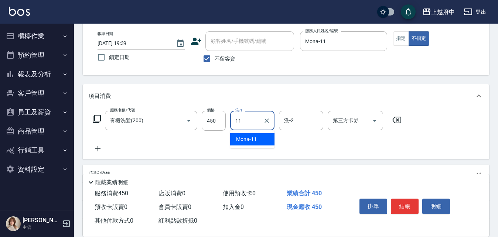
type input "Mona-11"
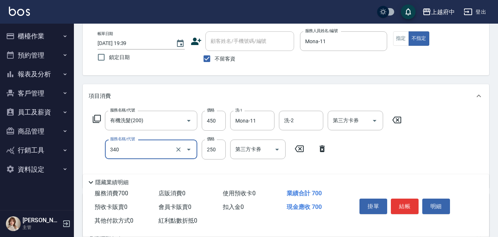
type input "剪髮(340)"
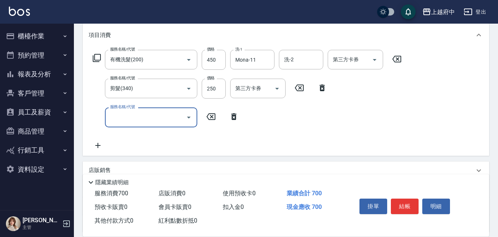
scroll to position [111, 0]
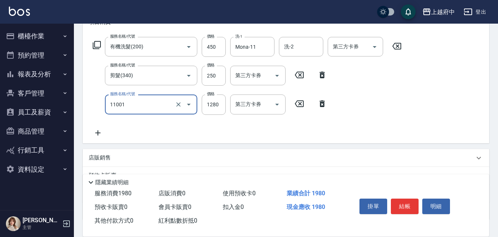
type input "燙髮S(11001)"
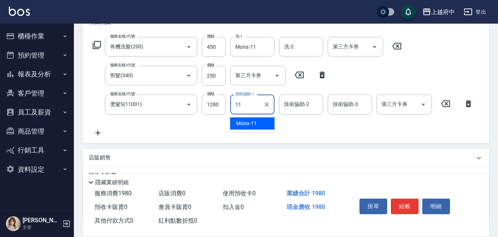
type input "Mona-11"
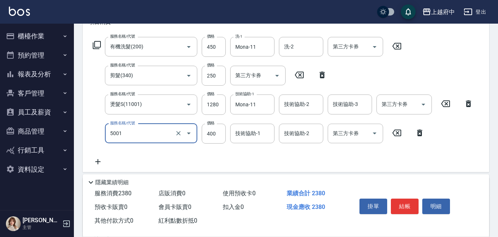
type input "側邊壓貼(5001)"
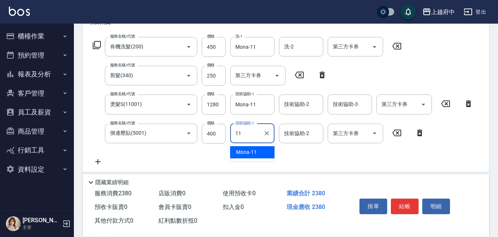
type input "Mona-11"
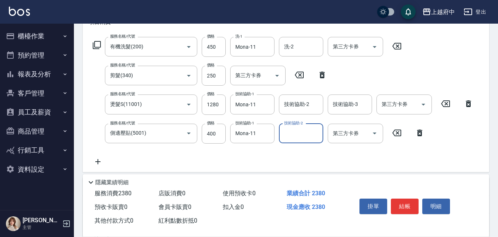
click at [320, 156] on div "服務名稱/代號 有機洗髮(200) 服務名稱/代號 價格 450 價格 洗-1 Mona-11 洗-1 洗-2 洗-2 第三方卡券 第三方卡券 服務名稱/代號…" at bounding box center [283, 101] width 389 height 129
click at [404, 203] on button "結帳" at bounding box center [405, 207] width 28 height 16
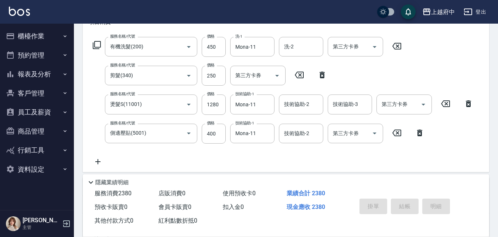
type input "[DATE] 19:40"
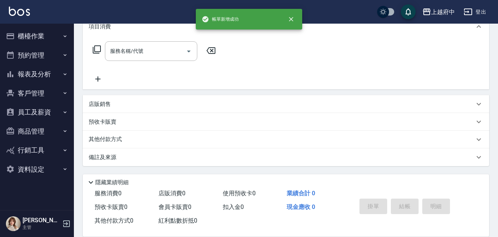
scroll to position [0, 0]
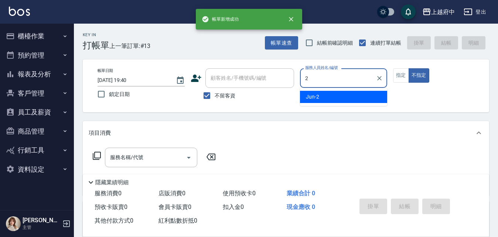
type input "Jun-2"
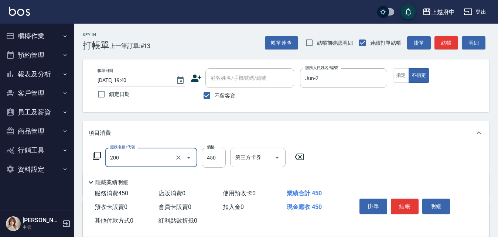
type input "有機洗髮(200)"
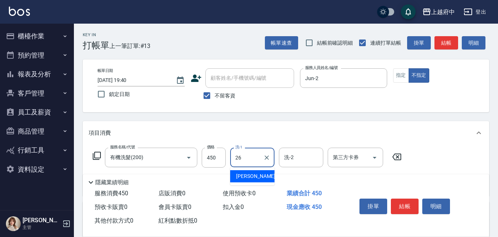
type input "[PERSON_NAME]-26"
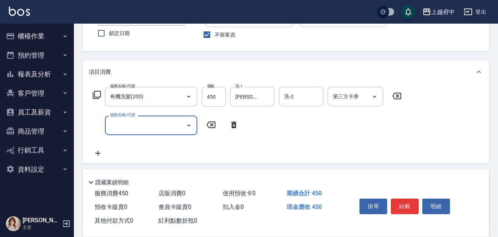
scroll to position [74, 0]
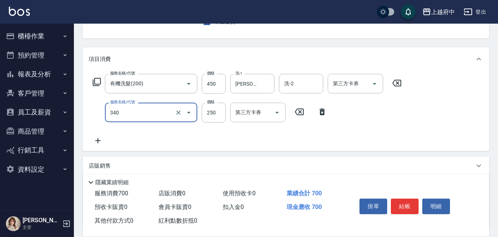
type input "剪髮(340)"
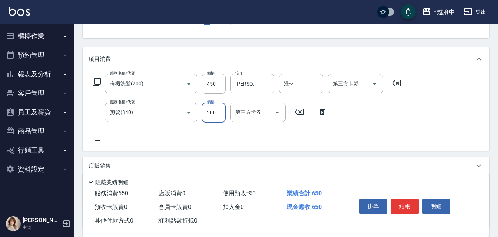
type input "200"
click at [342, 131] on div "服務名稱/代號 有機洗髮(200) 服務名稱/代號 價格 450 價格 洗-1 [PERSON_NAME]-26 洗-1 洗-2 洗-2 第三方卡券 第三方卡…" at bounding box center [247, 109] width 317 height 71
click at [403, 201] on button "結帳" at bounding box center [405, 207] width 28 height 16
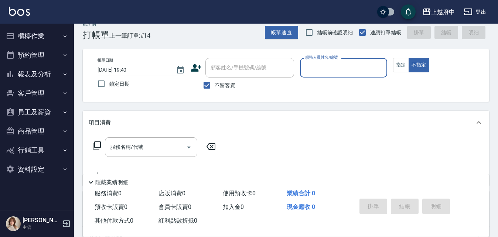
scroll to position [0, 0]
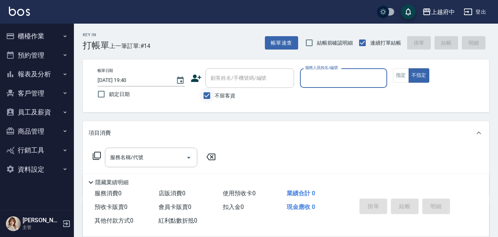
click at [210, 95] on input "不留客資" at bounding box center [207, 96] width 16 height 16
checkbox input "false"
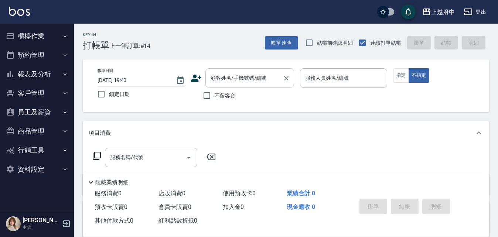
click at [222, 78] on input "顧客姓名/手機號碼/編號" at bounding box center [244, 78] width 71 height 13
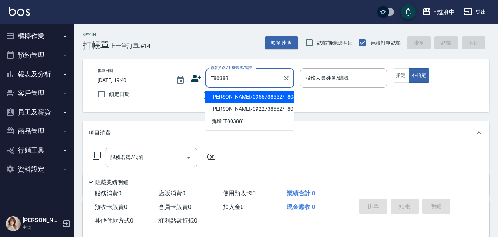
click at [264, 94] on li "[PERSON_NAME]/0956738552/T80388" at bounding box center [249, 97] width 89 height 12
type input "[PERSON_NAME]/0956738552/T80388"
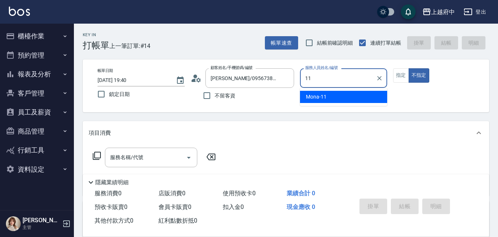
type input "Mona-11"
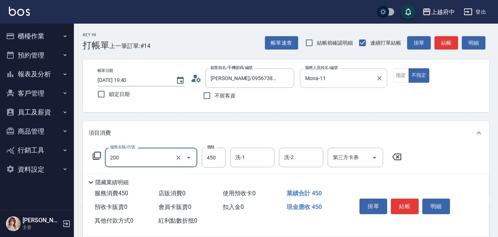
type input "有機洗髮(200)"
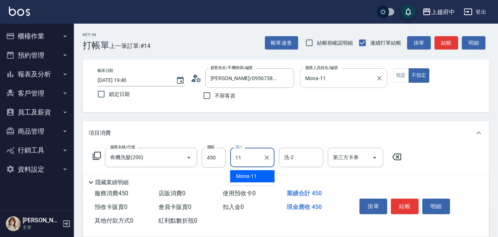
type input "Mona-11"
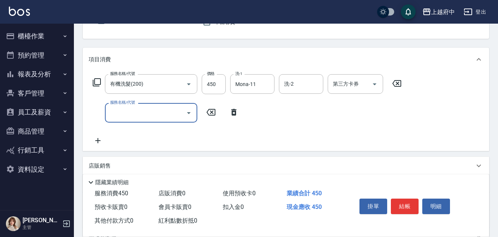
scroll to position [74, 0]
type input "剪髮(340)"
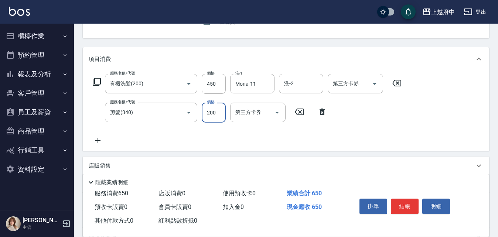
type input "200"
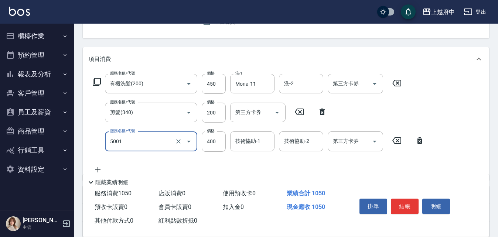
type input "側邊壓貼(5001)"
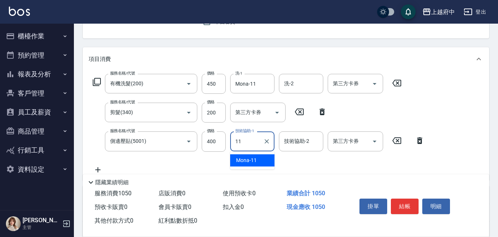
type input "Mona-11"
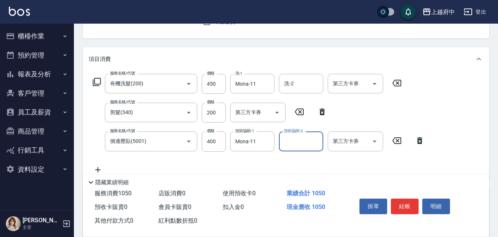
click at [170, 163] on div "服務名稱/代號 有機洗髮(200) 服務名稱/代號 價格 450 價格 洗-1 Mona-11 洗-1 洗-2 洗-2 第三方卡券 第三方卡券 服務名稱/代號…" at bounding box center [259, 124] width 340 height 100
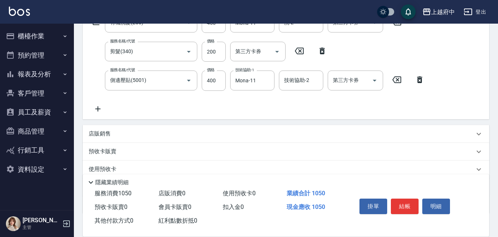
scroll to position [148, 0]
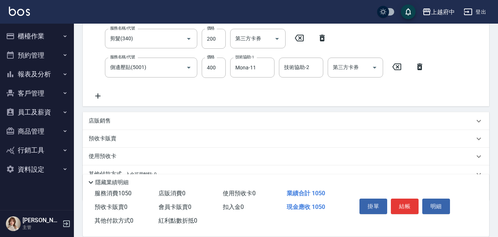
click at [93, 117] on div "店販銷售" at bounding box center [286, 121] width 406 height 18
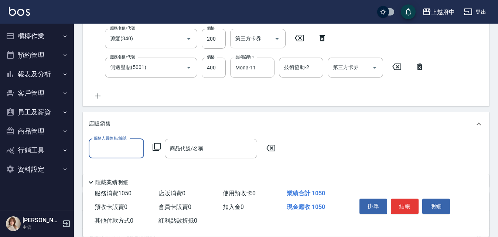
scroll to position [0, 0]
type input "Mona-11"
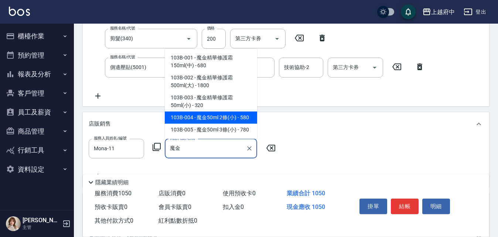
click at [193, 118] on span "103B-004 - 魔金50ml 2條(小) - 580" at bounding box center [211, 118] width 92 height 12
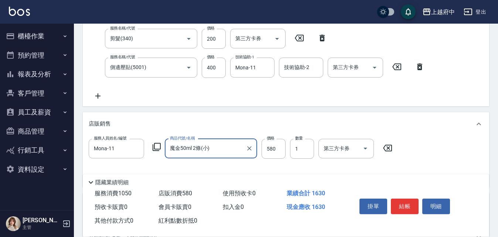
type input "魔金50ml 2條(小)"
click at [251, 166] on div "服務人員姓名/編號 Mona-11 服務人員姓名/編號 商品代號/名稱 魔金50ml 2條(小) 商品代號/名稱 價格 580 價格 數量 1 數量 第三方卡…" at bounding box center [286, 160] width 394 height 42
click at [404, 199] on button "結帳" at bounding box center [405, 207] width 28 height 16
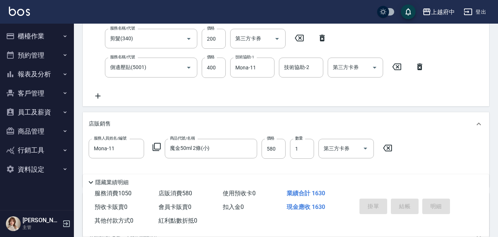
type input "[DATE] 19:41"
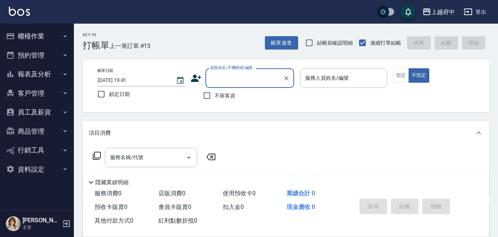
click at [38, 32] on button "櫃檯作業" at bounding box center [37, 36] width 68 height 19
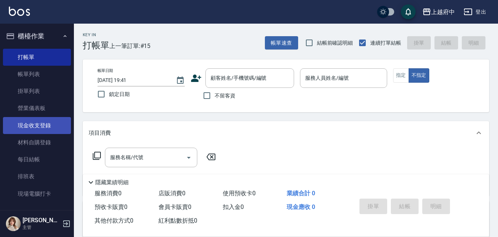
click at [33, 126] on link "現金收支登錄" at bounding box center [37, 125] width 68 height 17
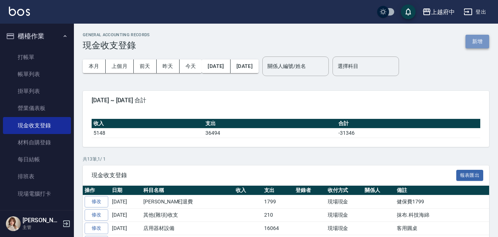
click at [476, 42] on button "新增" at bounding box center [477, 42] width 24 height 14
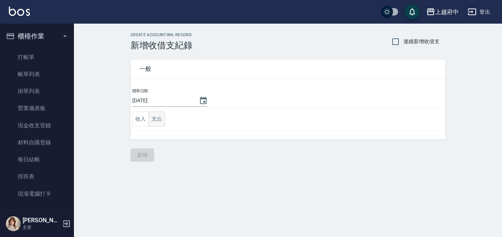
click at [157, 120] on button "支出" at bounding box center [156, 119] width 17 height 15
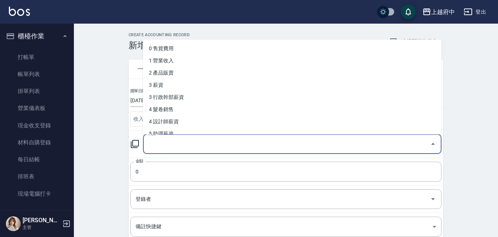
click at [175, 149] on input "科目" at bounding box center [286, 144] width 281 height 13
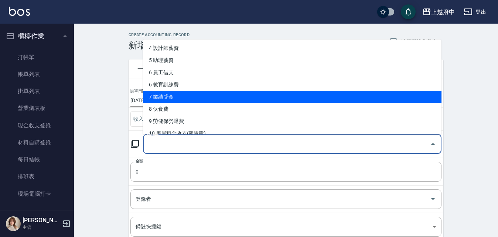
scroll to position [74, 0]
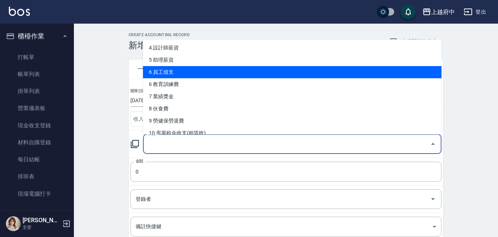
click at [160, 73] on li "6 員工借支" at bounding box center [292, 72] width 298 height 12
type input "6 員工借支"
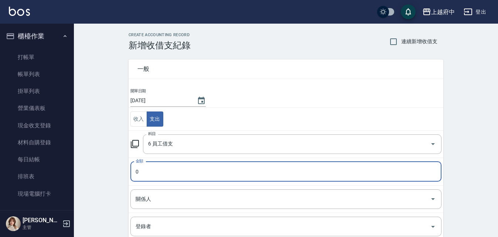
click at [174, 168] on input "0" at bounding box center [285, 172] width 311 height 20
type input "2000"
click at [104, 170] on div "CREATE ACCOUNTING RECORD 新增收借支紀錄 連續新增收借支 一般 開單日期 [DATE] 收入 支出 科目 6 員工借支 科目 金額 2…" at bounding box center [286, 189] width 424 height 330
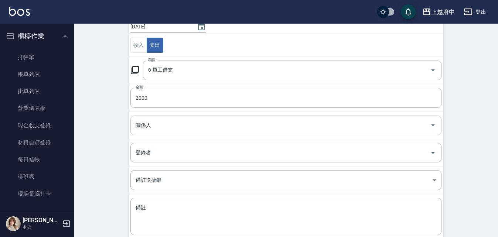
click at [180, 118] on div "關係人" at bounding box center [285, 126] width 311 height 20
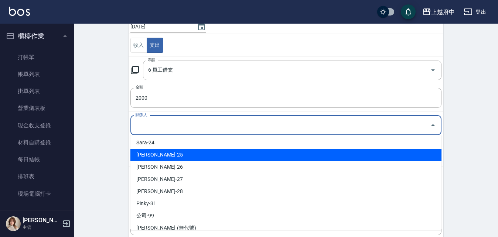
scroll to position [111, 0]
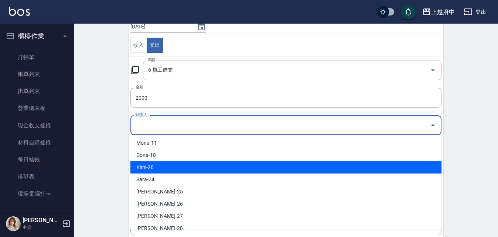
drag, startPoint x: 157, startPoint y: 171, endPoint x: 146, endPoint y: 164, distance: 12.3
click at [156, 171] on li "Kimi-20" at bounding box center [285, 167] width 311 height 12
type input "Kimi-20"
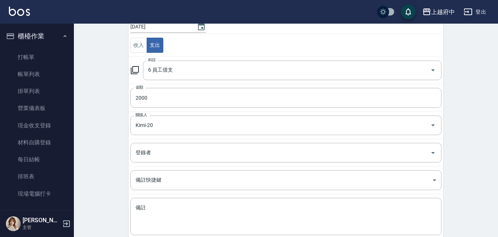
click at [114, 143] on div "CREATE ACCOUNTING RECORD 新增收借支紀錄 連續新增收借支 一般 開單日期 [DATE] 收入 支出 科目 6 員工借支 科目 金額 2…" at bounding box center [286, 115] width 424 height 330
click at [111, 196] on div "CREATE ACCOUNTING RECORD 新增收借支紀錄 連續新增收借支 一般 開單日期 [DATE] 收入 支出 科目 6 員工借支 科目 金額 2…" at bounding box center [286, 115] width 424 height 330
click at [102, 132] on div "CREATE ACCOUNTING RECORD 新增收借支紀錄 連續新增收借支 一般 開單日期 [DATE] 收入 支出 科目 6 員工借支 科目 金額 2…" at bounding box center [286, 115] width 424 height 330
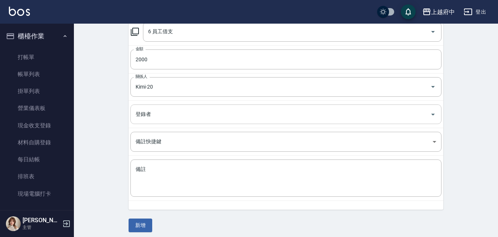
scroll to position [116, 0]
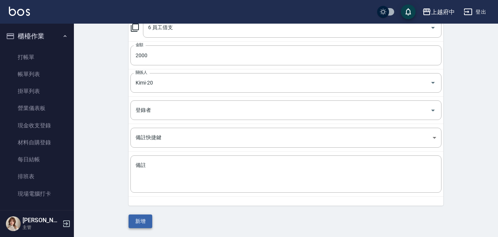
click at [140, 223] on button "新增" at bounding box center [141, 222] width 24 height 14
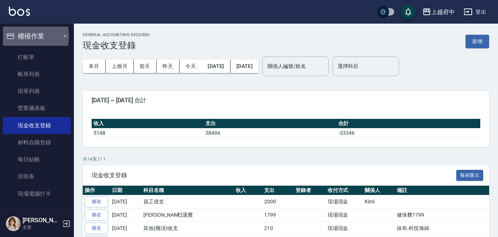
click at [33, 36] on button "櫃檯作業" at bounding box center [37, 36] width 68 height 19
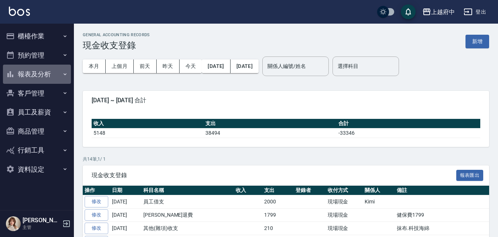
click at [32, 75] on button "報表及分析" at bounding box center [37, 74] width 68 height 19
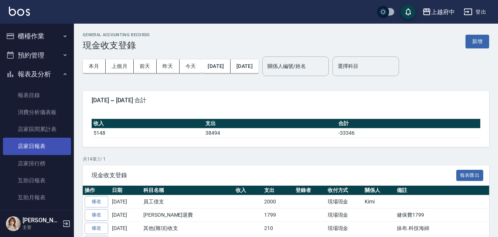
click at [34, 141] on link "店家日報表" at bounding box center [37, 146] width 68 height 17
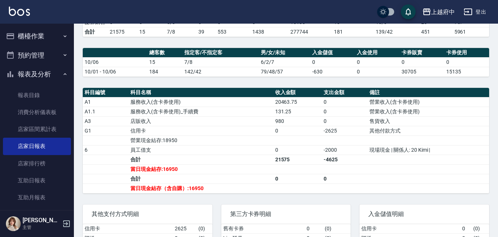
scroll to position [222, 0]
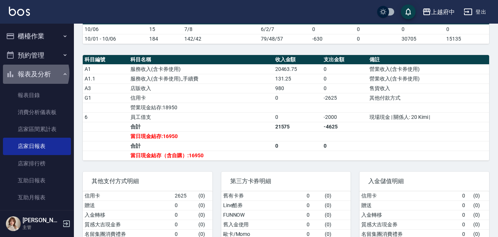
click at [32, 73] on button "報表及分析" at bounding box center [37, 74] width 68 height 19
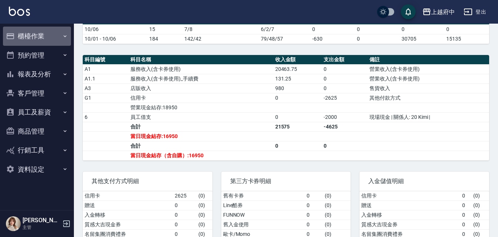
click at [32, 31] on button "櫃檯作業" at bounding box center [37, 36] width 68 height 19
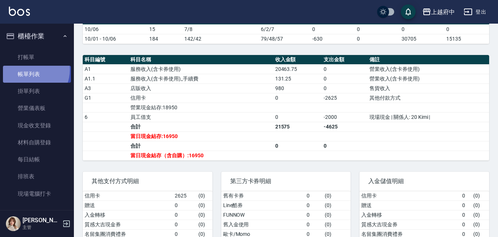
click at [28, 70] on link "帳單列表" at bounding box center [37, 74] width 68 height 17
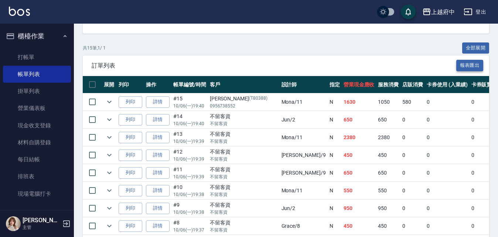
scroll to position [111, 0]
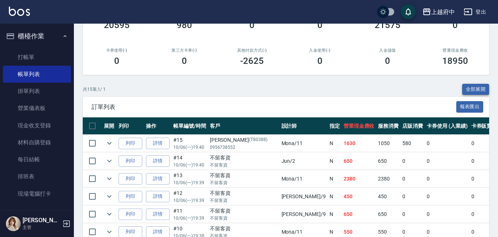
click at [480, 89] on button "全部展開" at bounding box center [475, 89] width 27 height 11
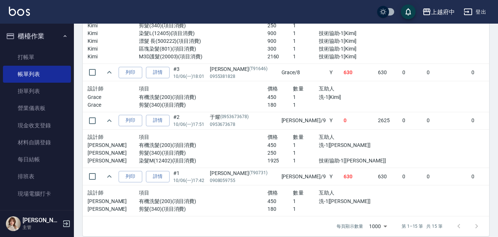
scroll to position [850, 0]
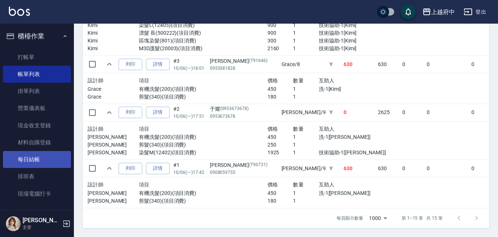
click at [30, 161] on link "每日結帳" at bounding box center [37, 159] width 68 height 17
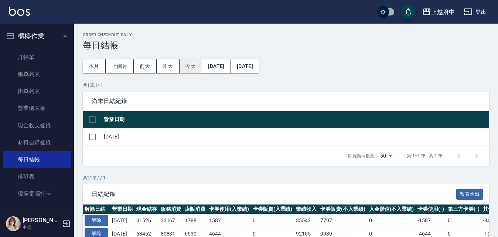
click at [192, 67] on button "今天" at bounding box center [191, 66] width 23 height 14
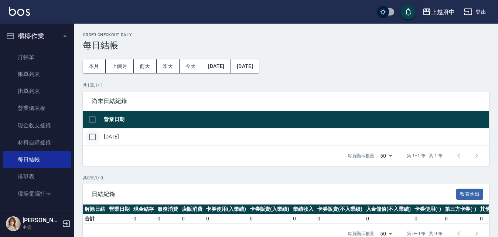
click at [92, 136] on input "checkbox" at bounding box center [93, 137] width 16 height 16
checkbox input "true"
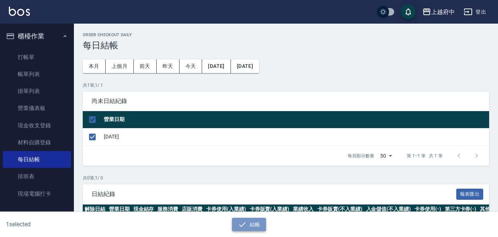
click at [251, 224] on button "結帳" at bounding box center [249, 225] width 34 height 14
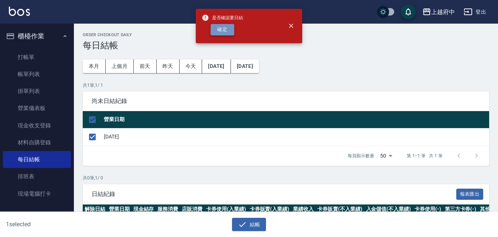
click at [220, 33] on button "確定" at bounding box center [223, 29] width 24 height 11
checkbox input "false"
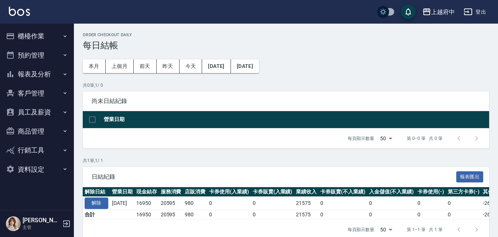
click at [33, 75] on button "報表及分析" at bounding box center [37, 74] width 68 height 19
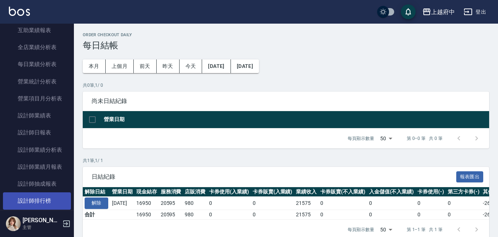
scroll to position [222, 0]
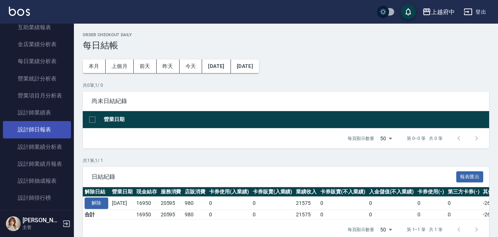
click at [43, 131] on link "設計師日報表" at bounding box center [37, 129] width 68 height 17
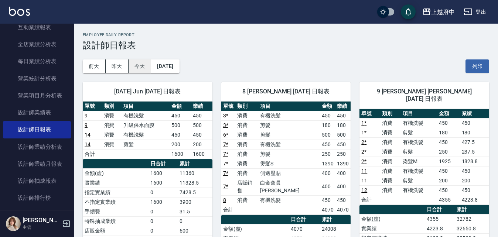
click at [140, 64] on button "今天" at bounding box center [140, 66] width 23 height 14
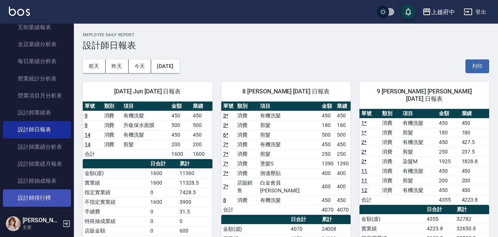
click at [482, 65] on button "列印" at bounding box center [477, 66] width 24 height 14
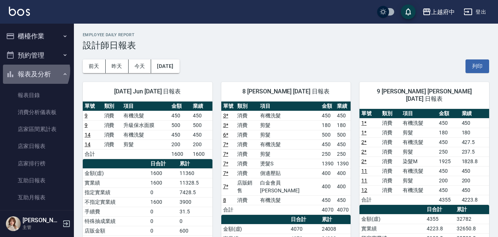
click at [33, 71] on button "報表及分析" at bounding box center [37, 74] width 68 height 19
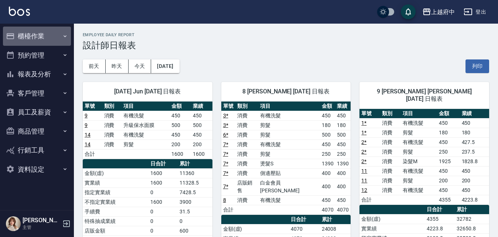
click at [37, 28] on button "櫃檯作業" at bounding box center [37, 36] width 68 height 19
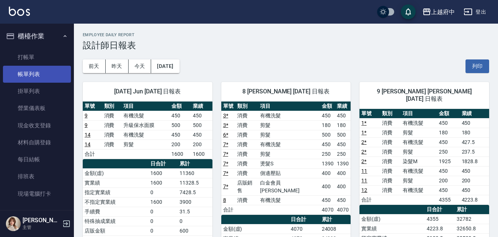
click at [28, 77] on link "帳單列表" at bounding box center [37, 74] width 68 height 17
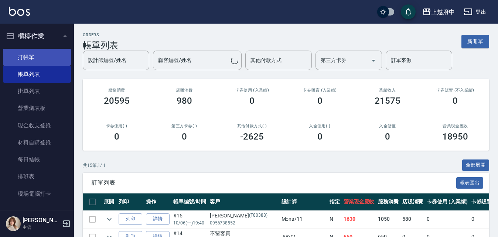
click at [33, 52] on link "打帳單" at bounding box center [37, 57] width 68 height 17
